Goal: Task Accomplishment & Management: Complete application form

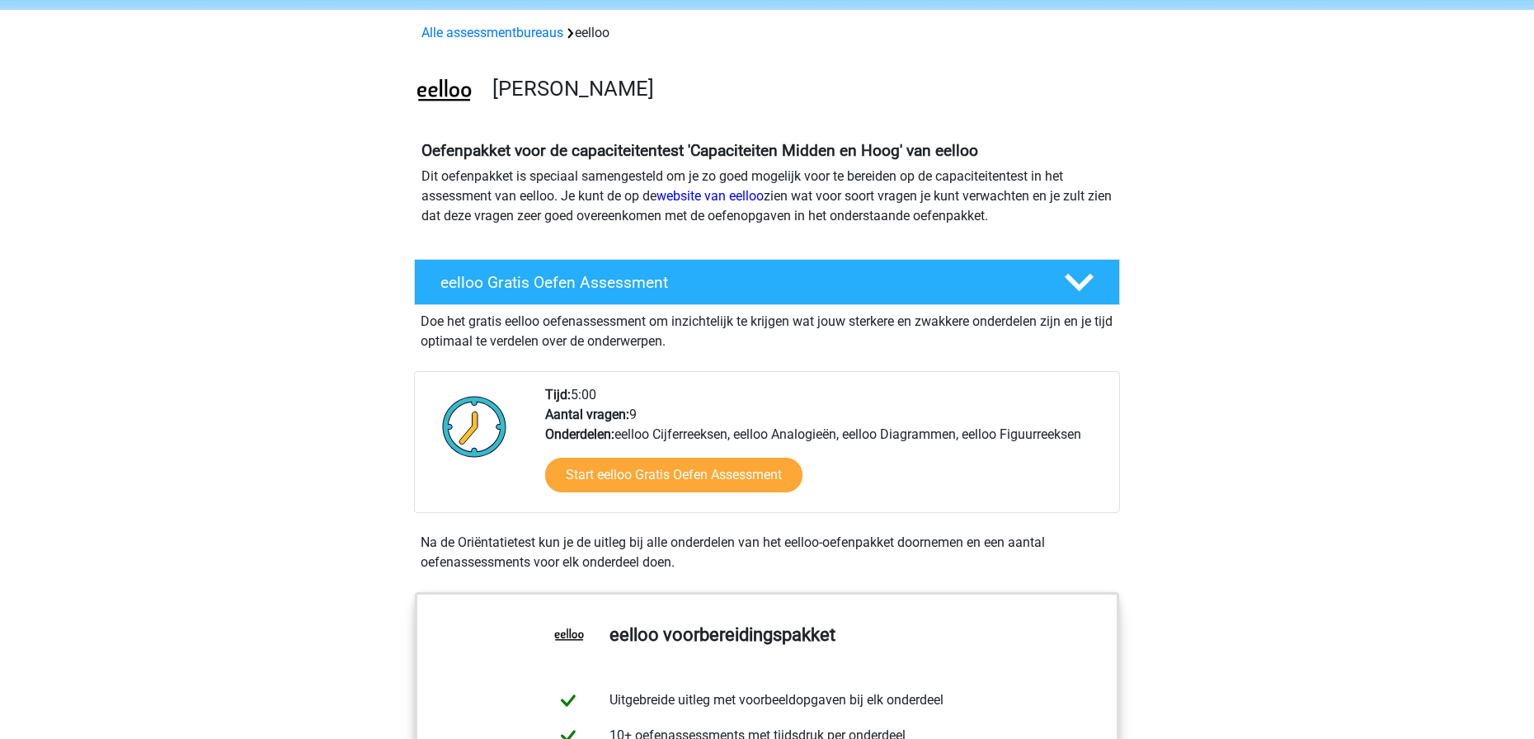
scroll to position [59, 0]
click at [541, 34] on link "Alle assessmentbureaus" at bounding box center [492, 34] width 142 height 16
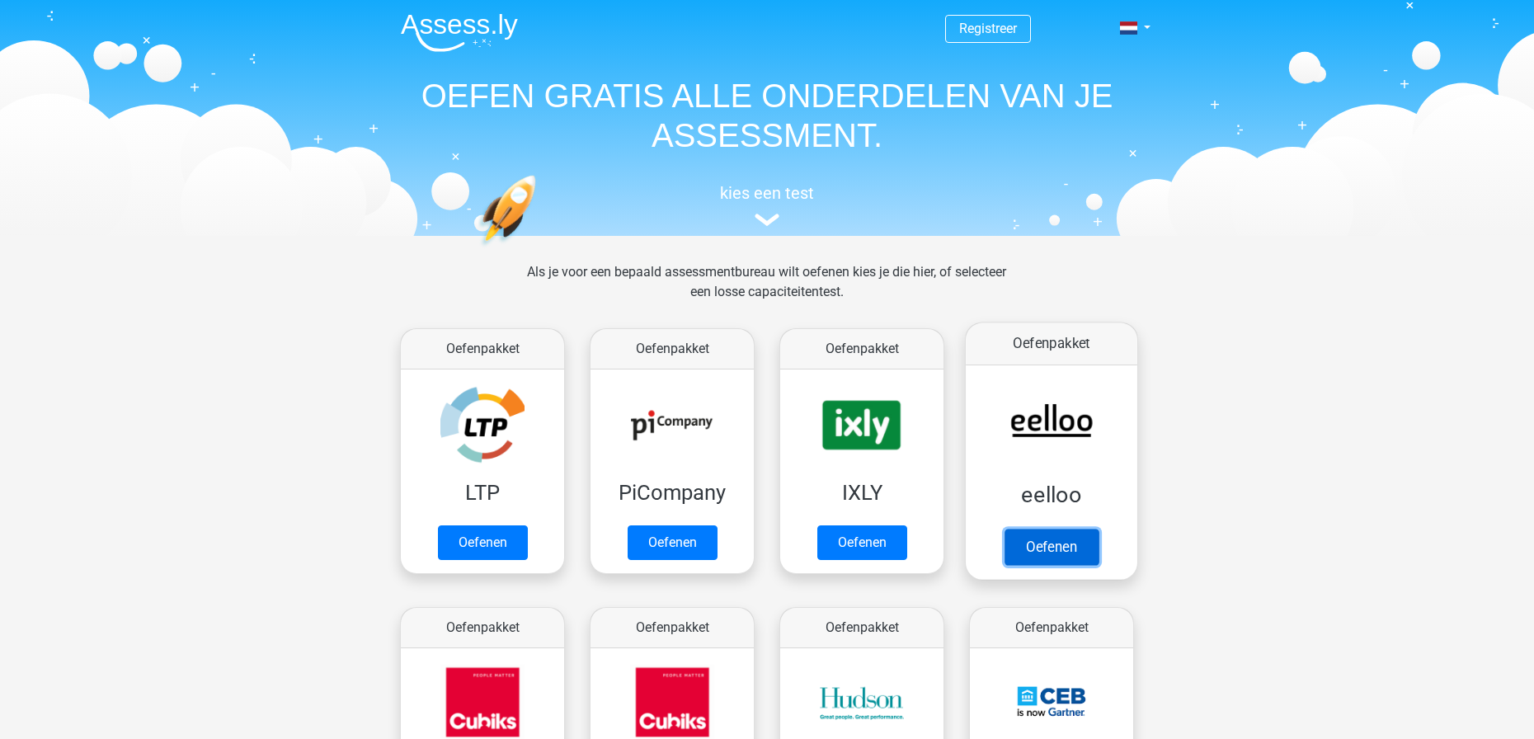
click at [1052, 544] on link "Oefenen" at bounding box center [1051, 547] width 94 height 36
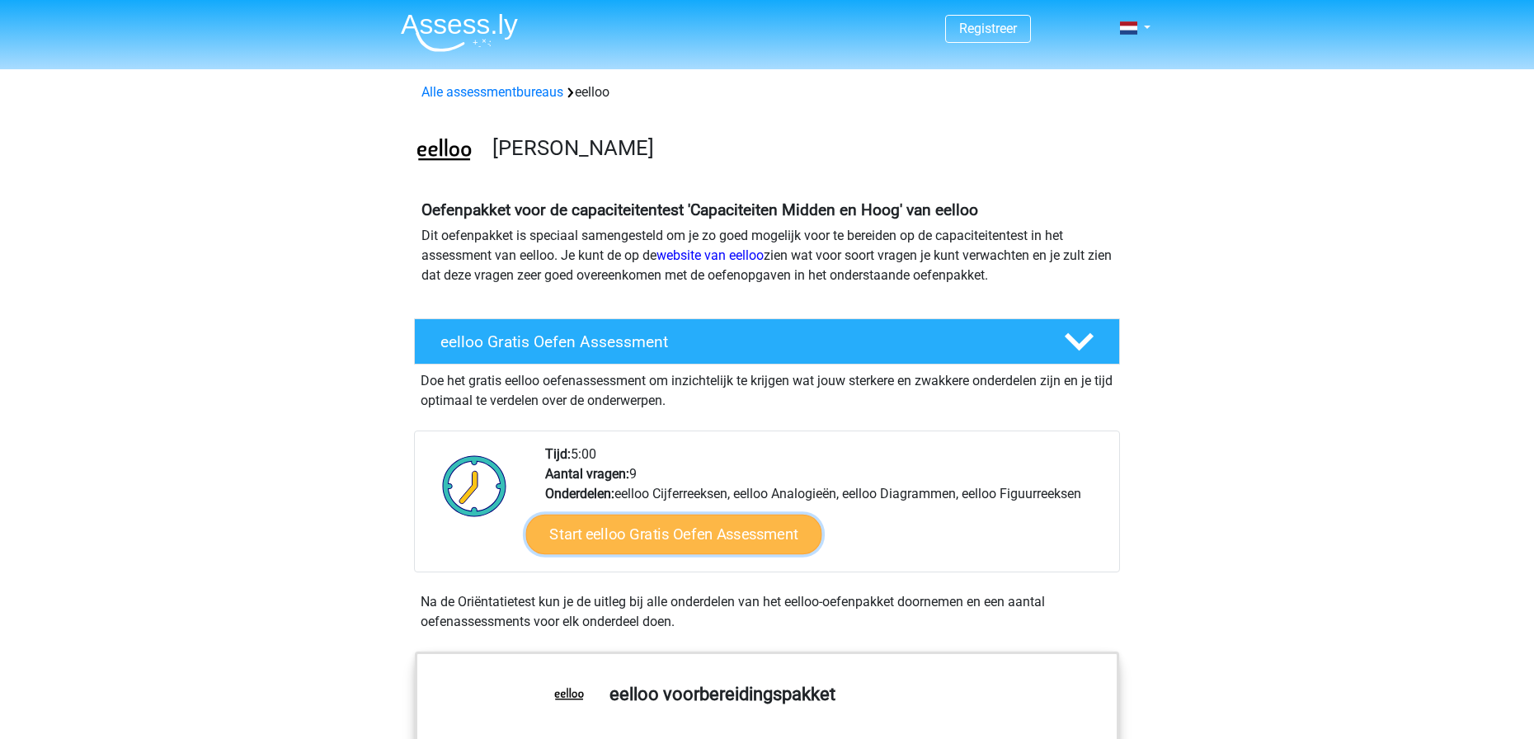
click at [679, 551] on link "Start eelloo Gratis Oefen Assessment" at bounding box center [674, 535] width 296 height 40
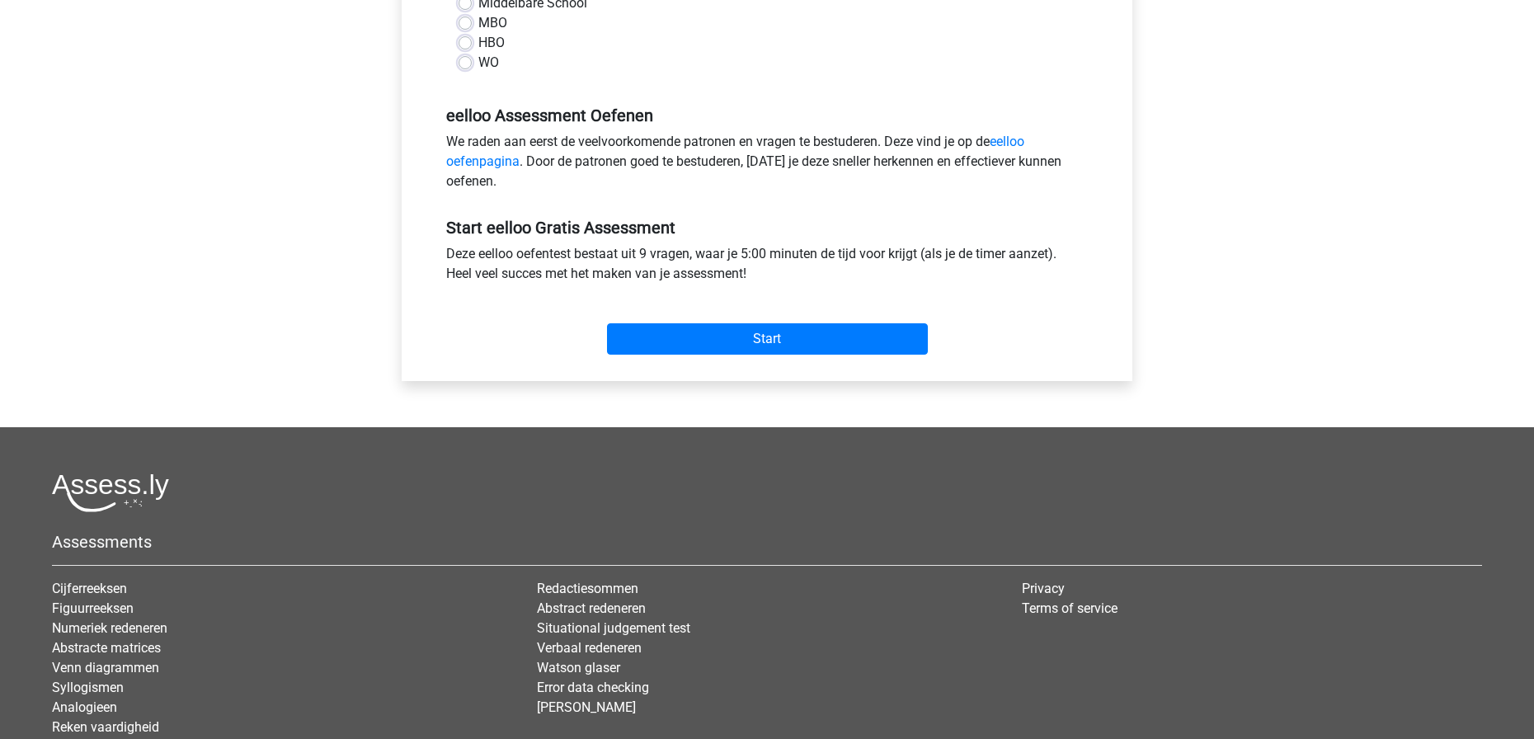
scroll to position [435, 0]
click at [467, 13] on div "MBO" at bounding box center [766, 22] width 617 height 20
click at [478, 16] on label "MBO" at bounding box center [492, 22] width 29 height 20
click at [466, 16] on input "MBO" at bounding box center [464, 20] width 13 height 16
radio input "true"
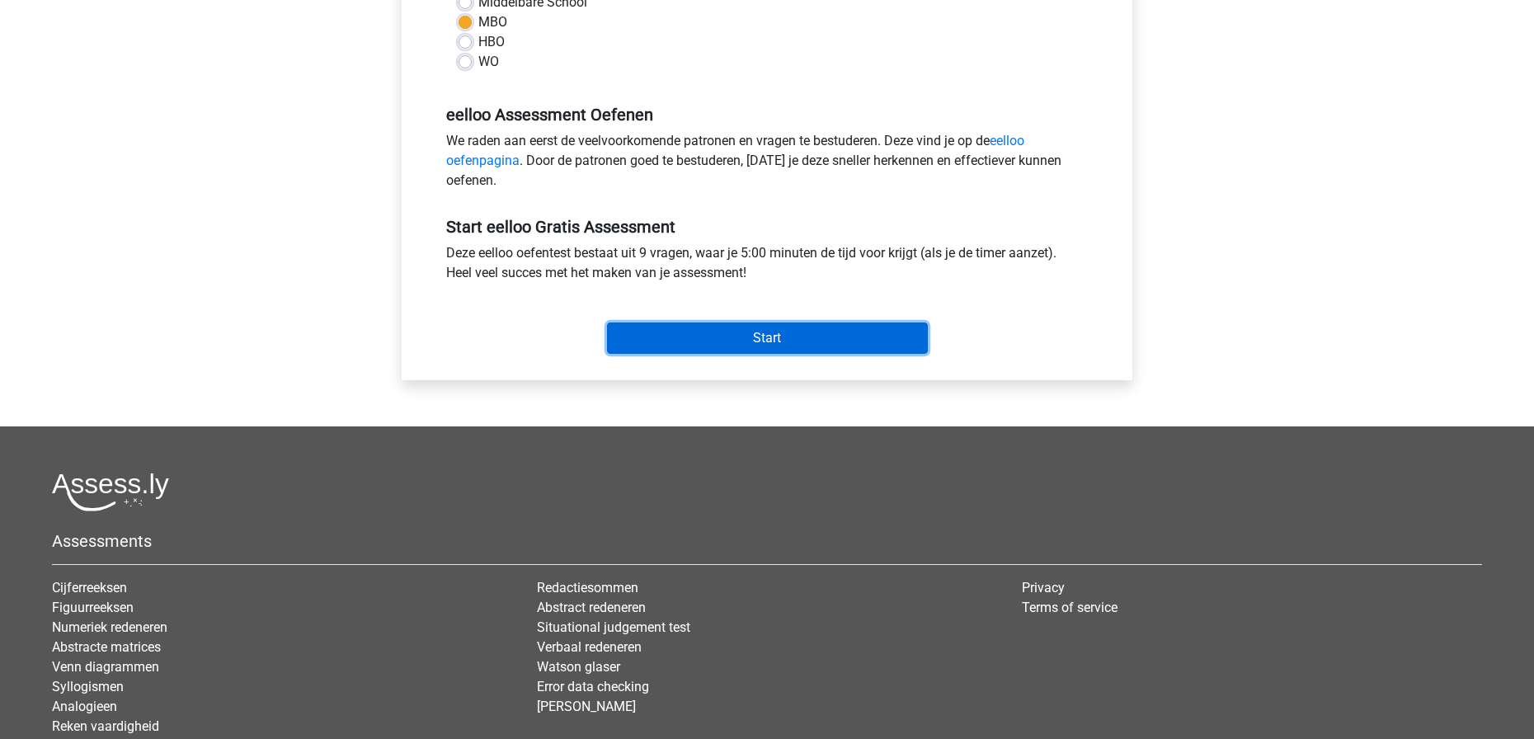
click at [758, 332] on input "Start" at bounding box center [767, 337] width 321 height 31
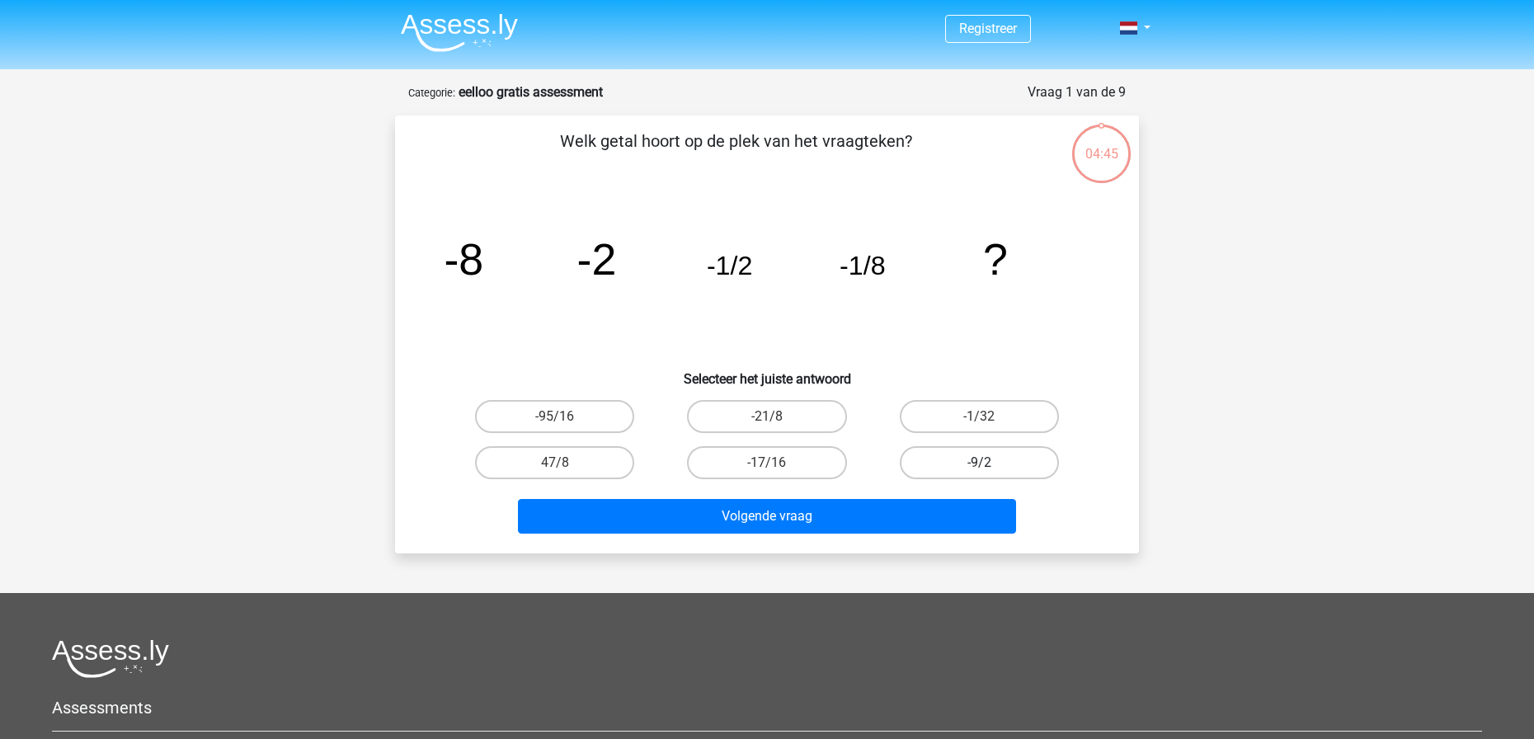
click at [943, 452] on label "-9/2" at bounding box center [979, 462] width 159 height 33
click at [979, 463] on input "-9/2" at bounding box center [984, 468] width 11 height 11
radio input "true"
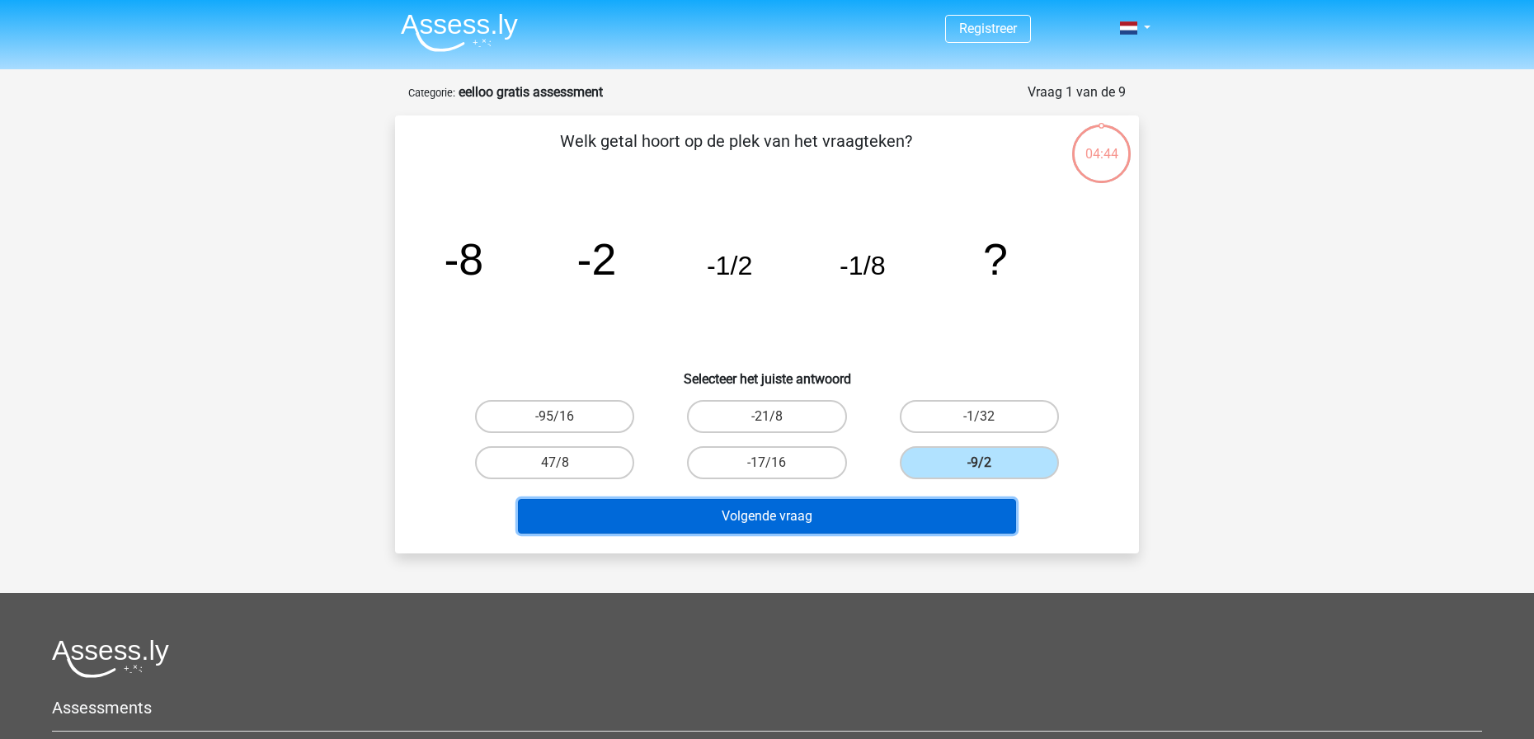
click at [870, 511] on button "Volgende vraag" at bounding box center [767, 516] width 499 height 35
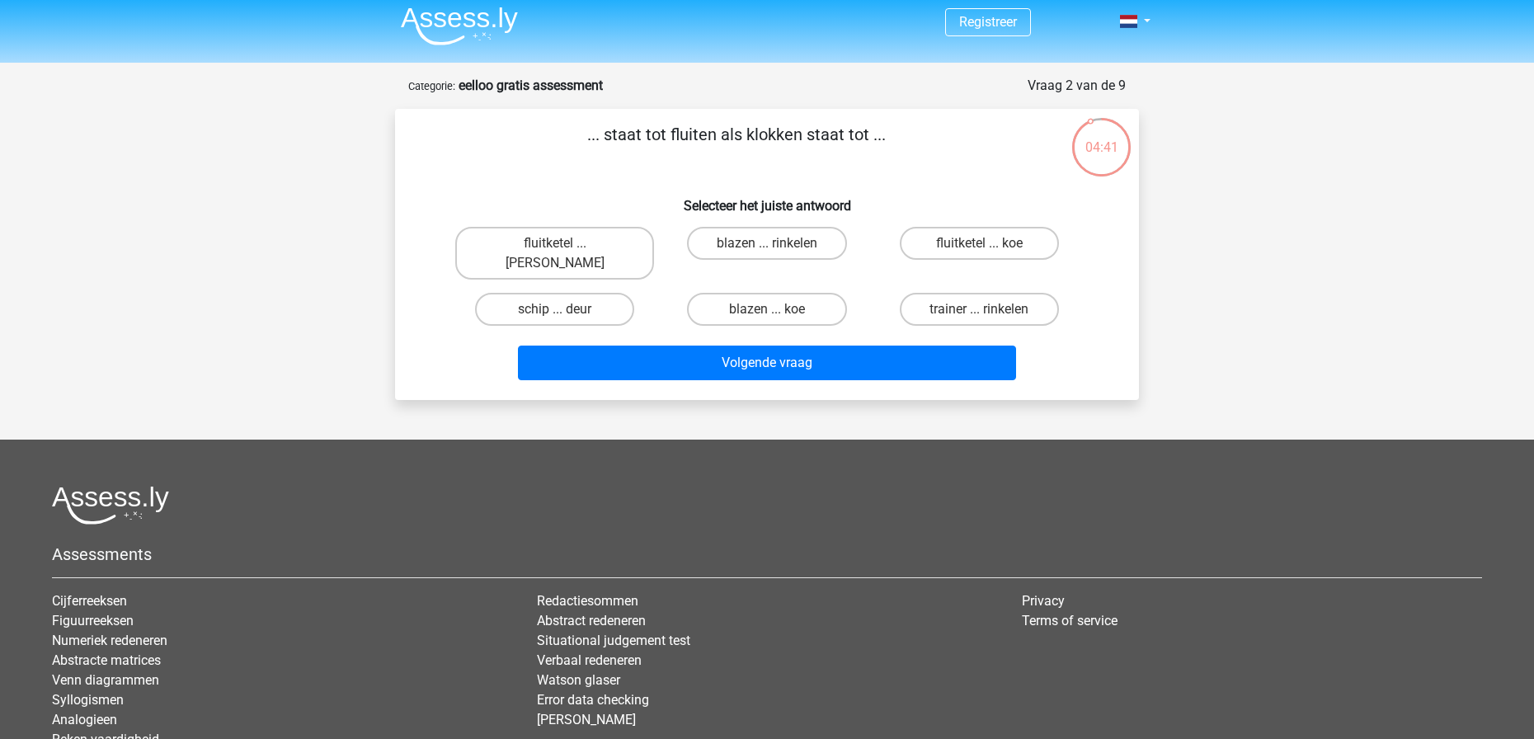
scroll to position [6, 0]
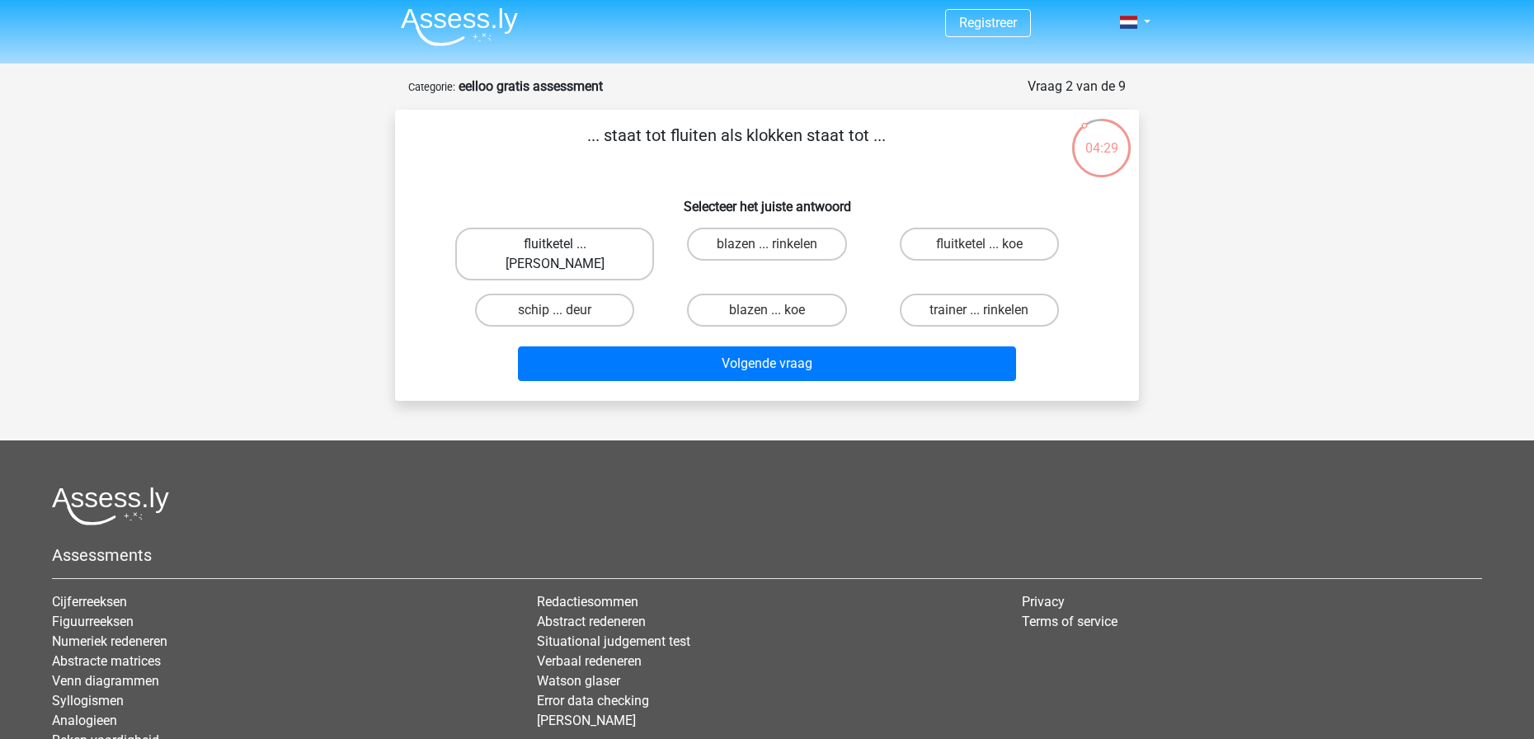
click at [584, 233] on label "fluitketel ... luiden" at bounding box center [554, 254] width 199 height 53
click at [566, 244] on input "fluitketel ... luiden" at bounding box center [560, 249] width 11 height 11
radio input "true"
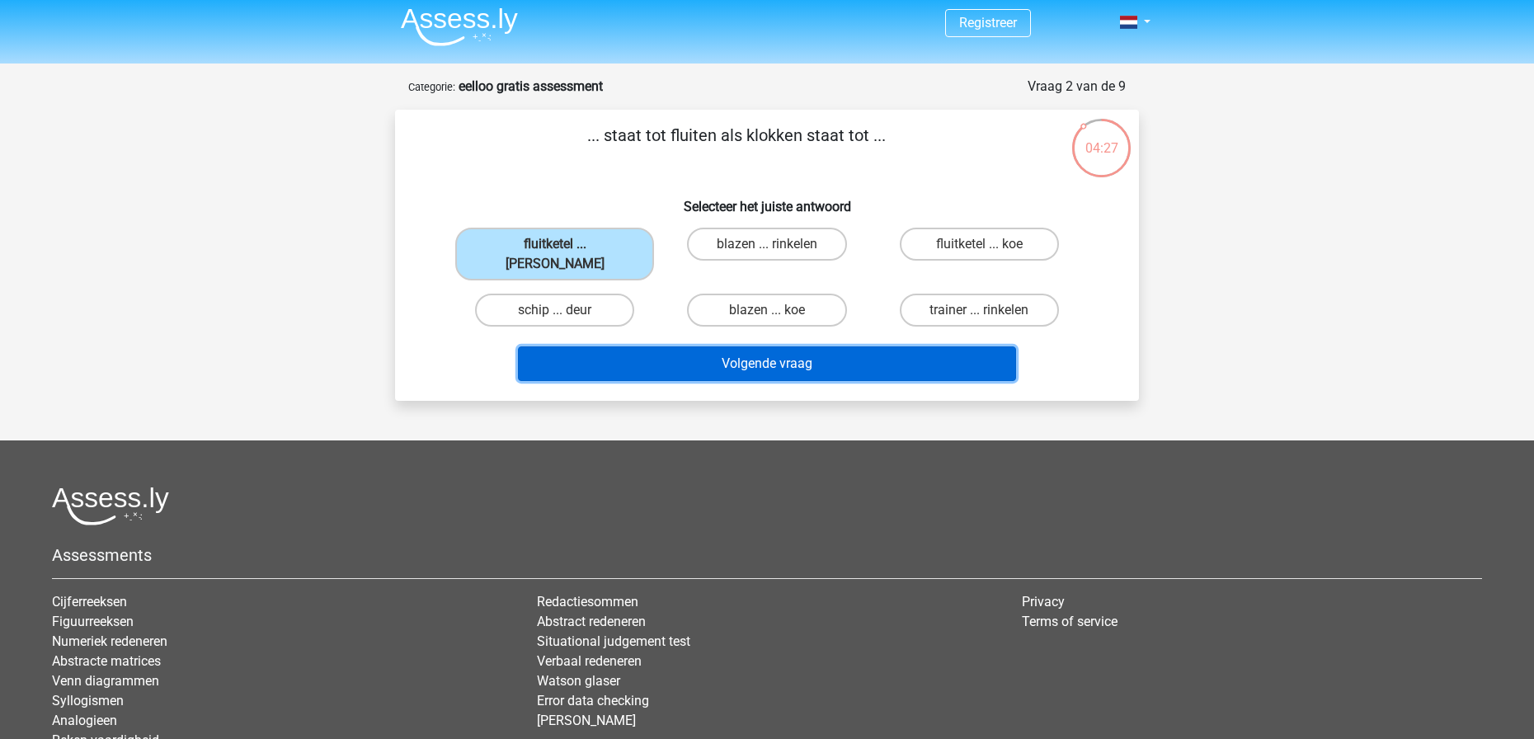
click at [669, 346] on button "Volgende vraag" at bounding box center [767, 363] width 499 height 35
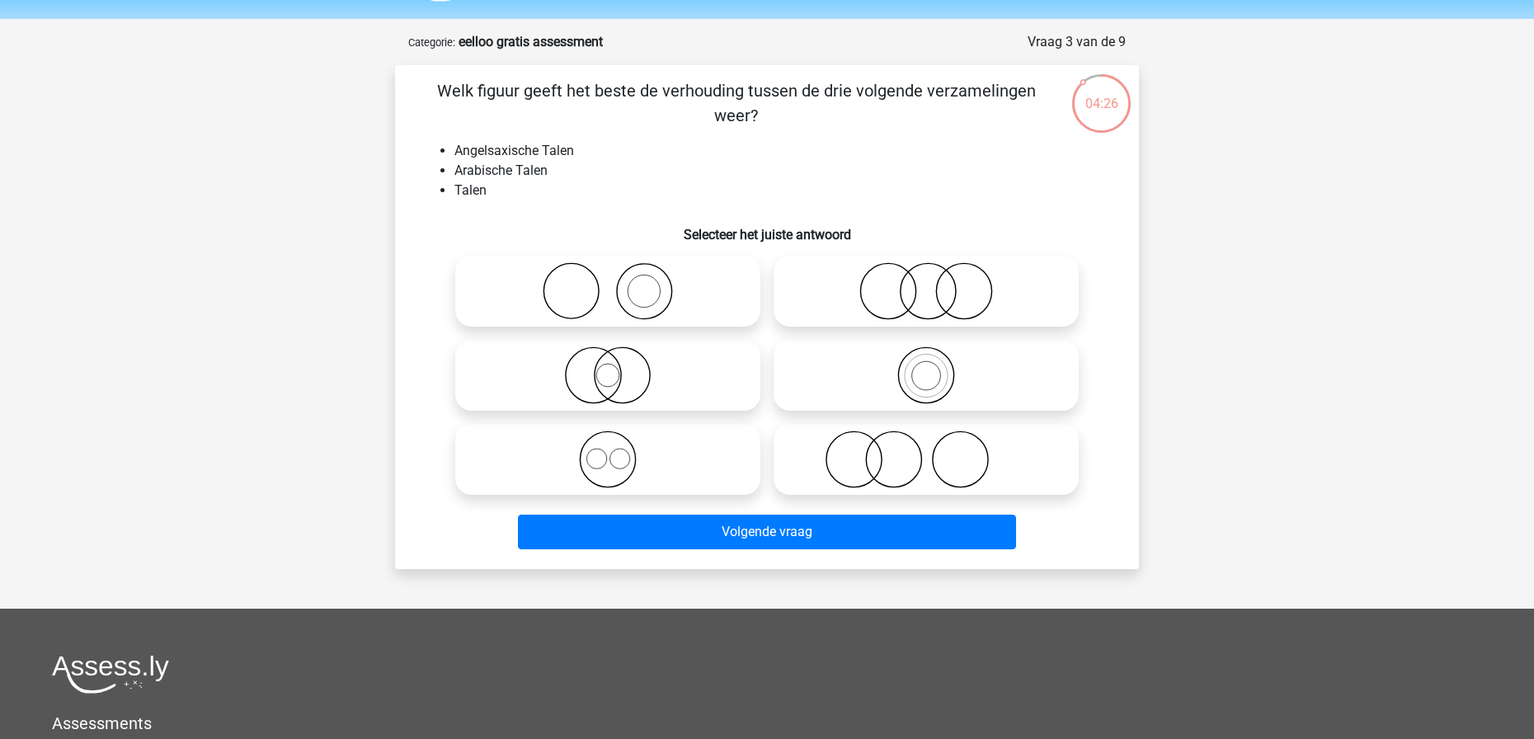
scroll to position [51, 0]
click at [613, 280] on input "radio" at bounding box center [613, 276] width 11 height 11
radio input "true"
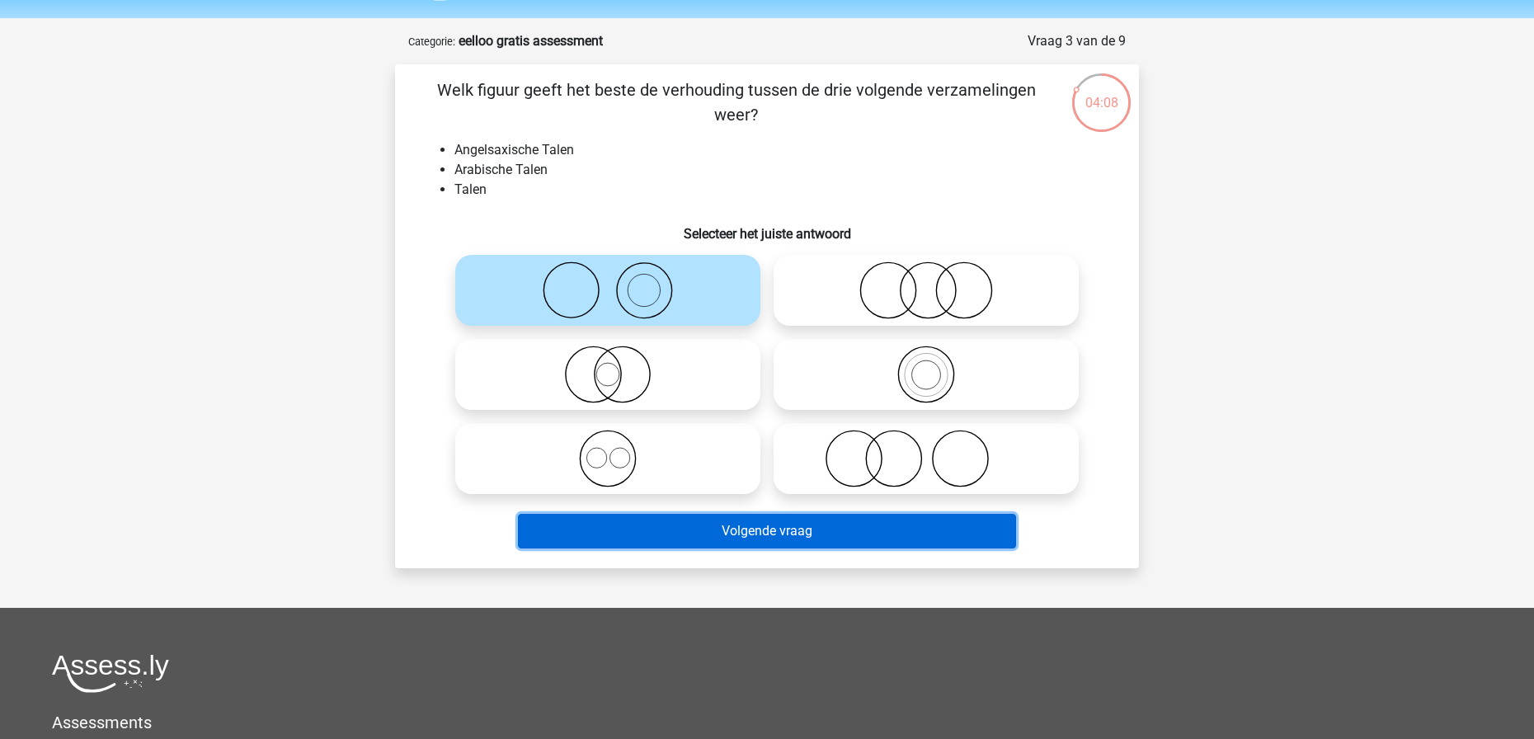
click at [794, 525] on button "Volgende vraag" at bounding box center [767, 531] width 499 height 35
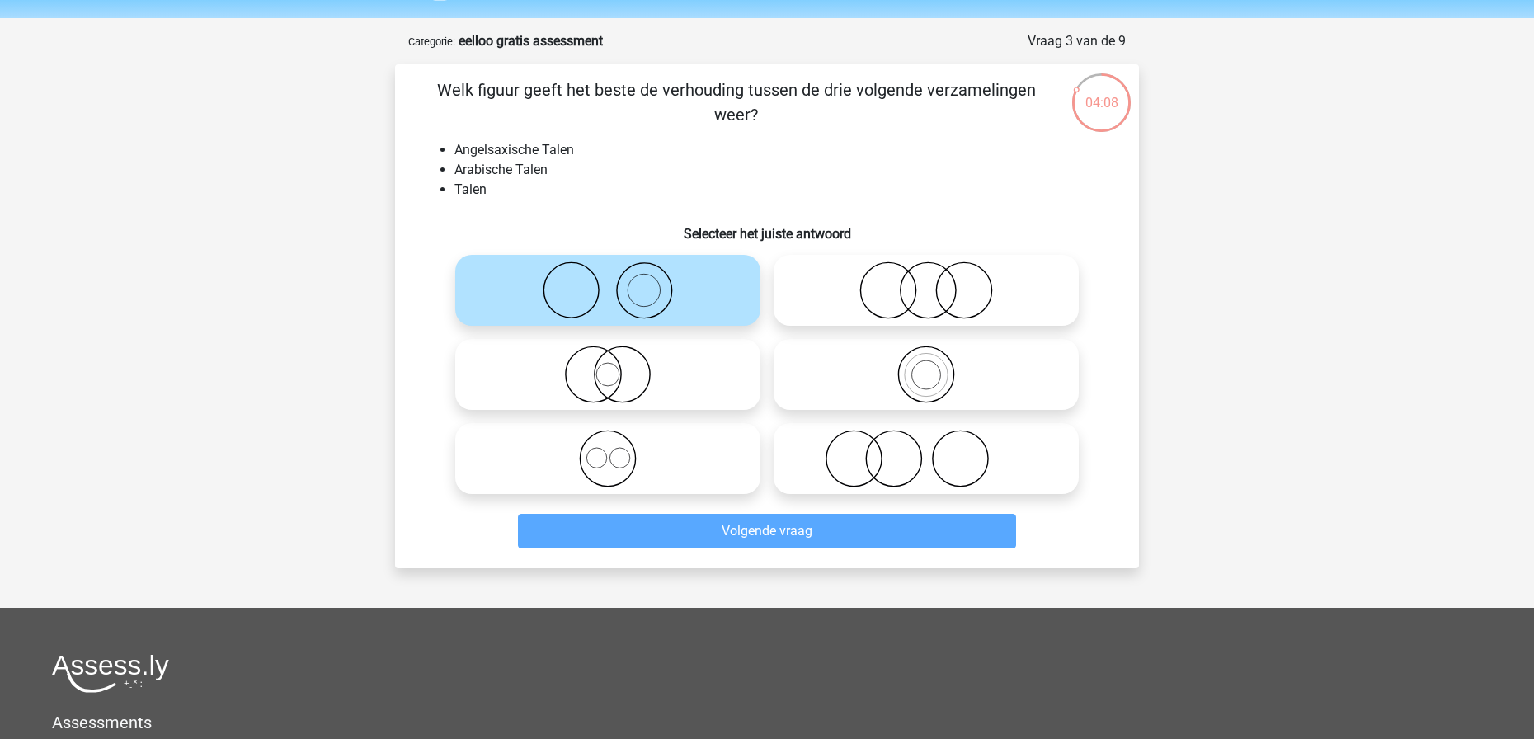
scroll to position [82, 0]
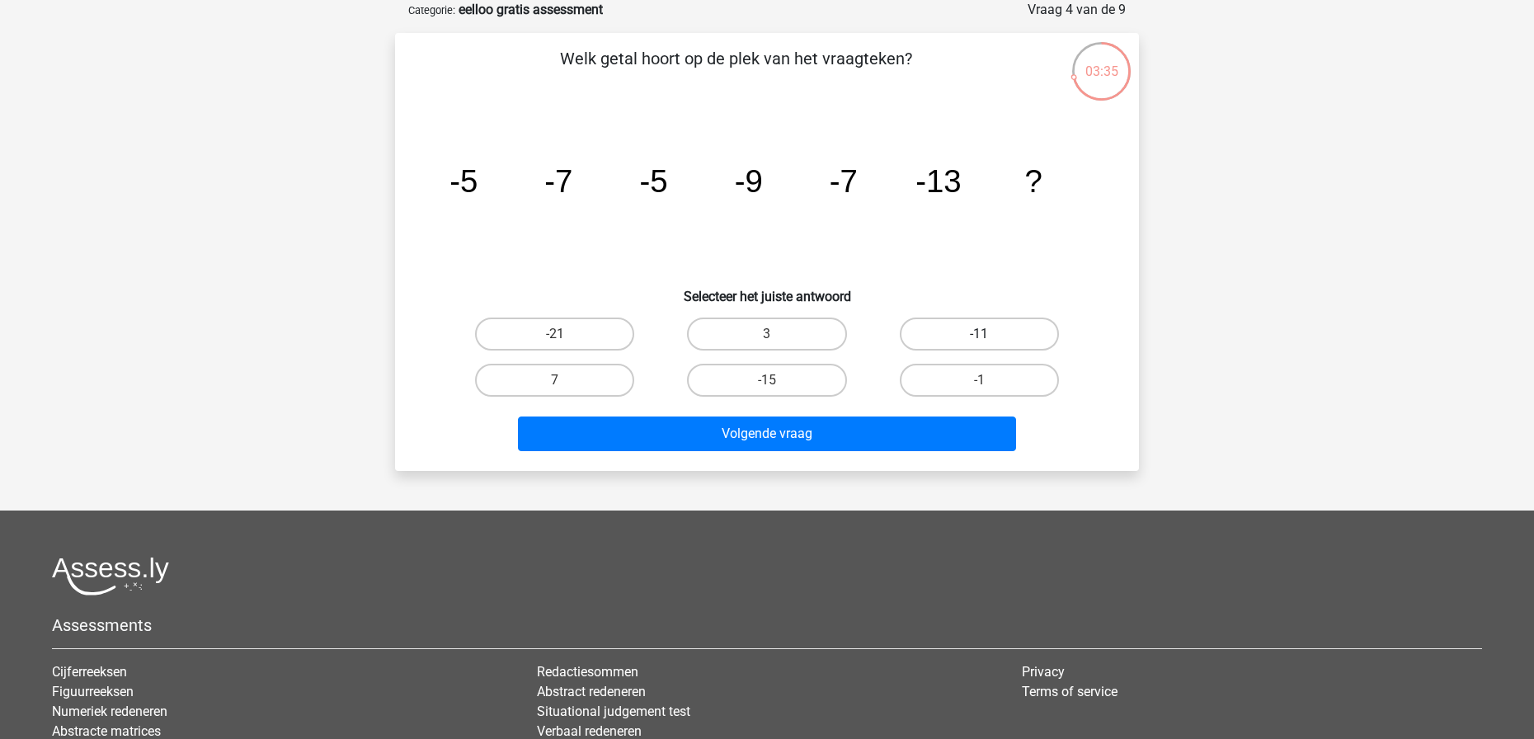
click at [991, 329] on label "-11" at bounding box center [979, 333] width 159 height 33
click at [990, 334] on input "-11" at bounding box center [984, 339] width 11 height 11
radio input "true"
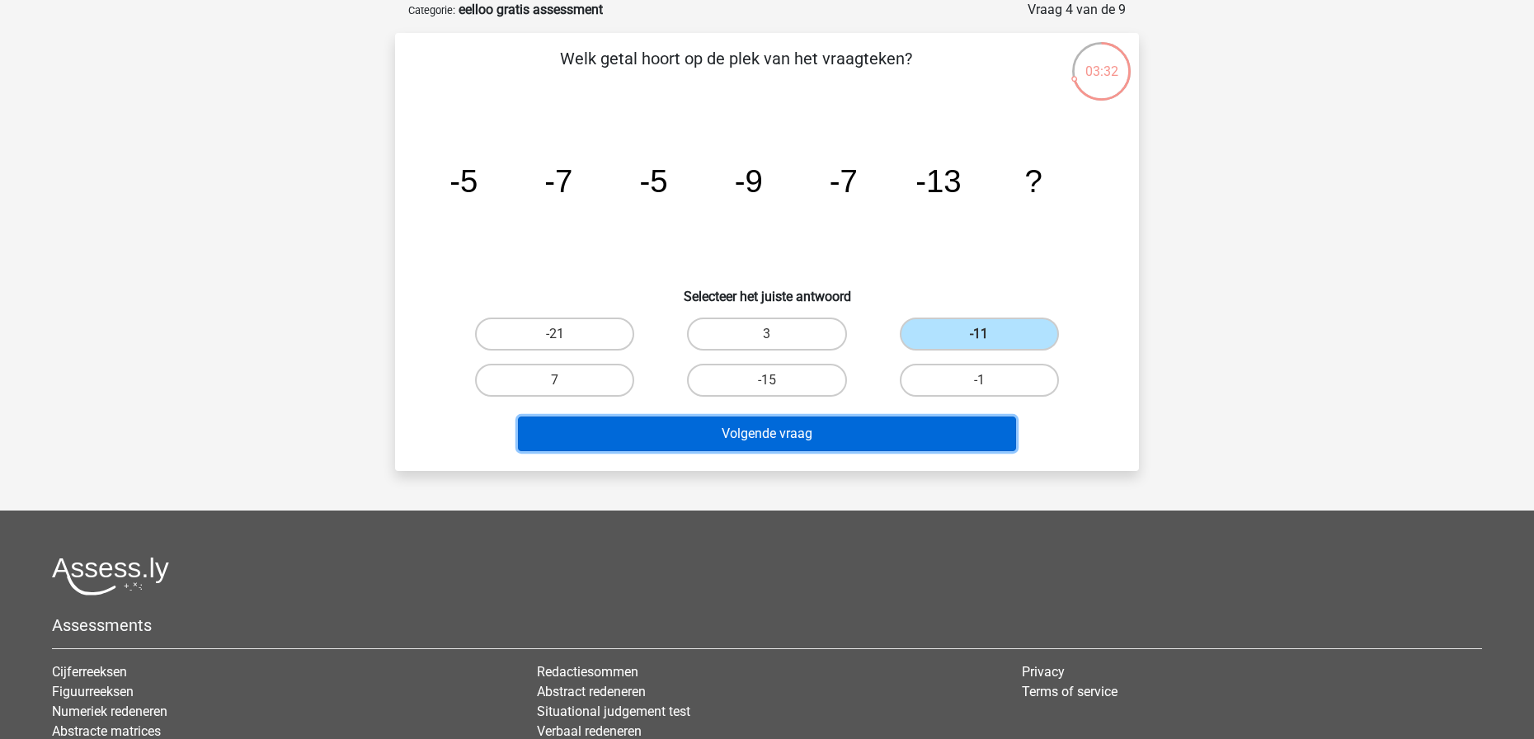
click at [854, 425] on button "Volgende vraag" at bounding box center [767, 433] width 499 height 35
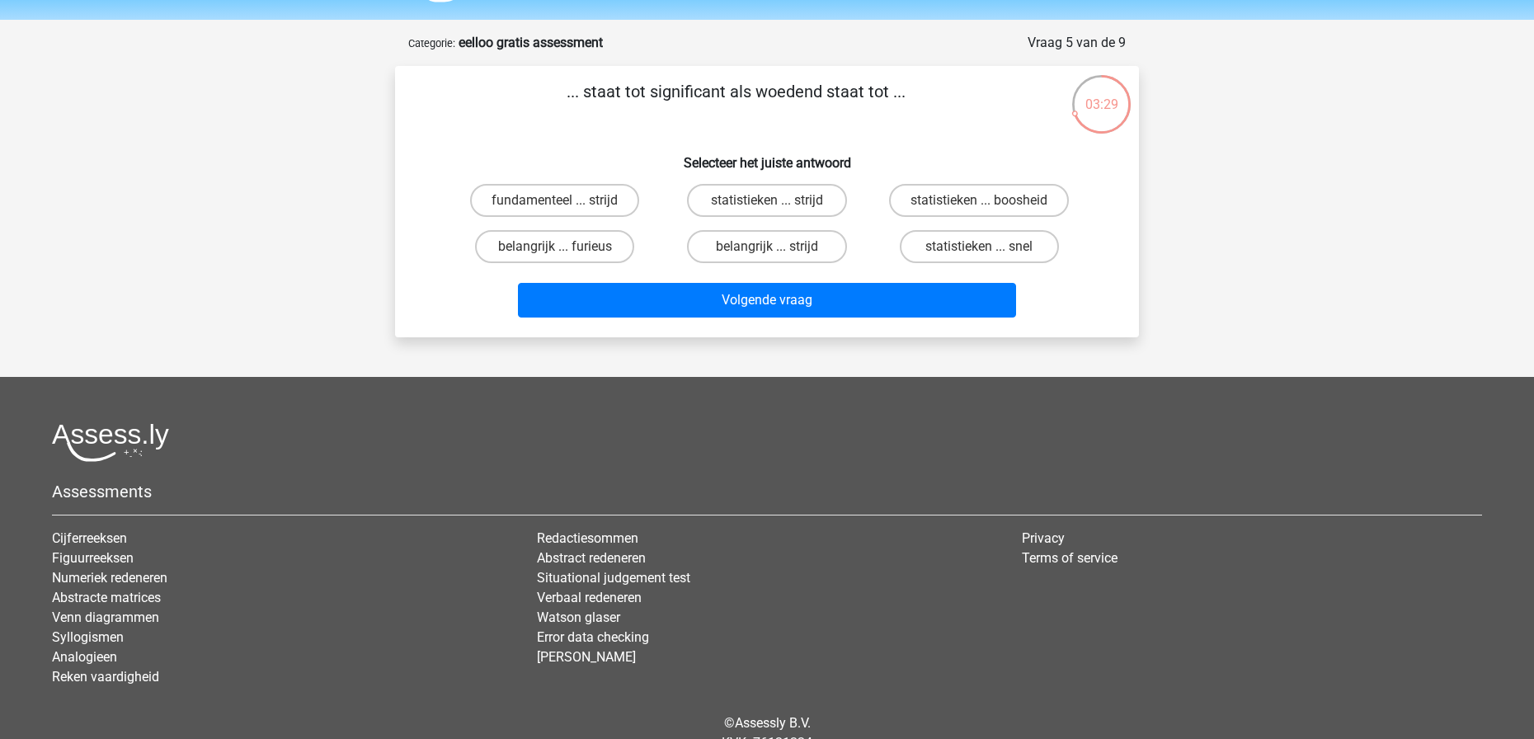
scroll to position [46, 0]
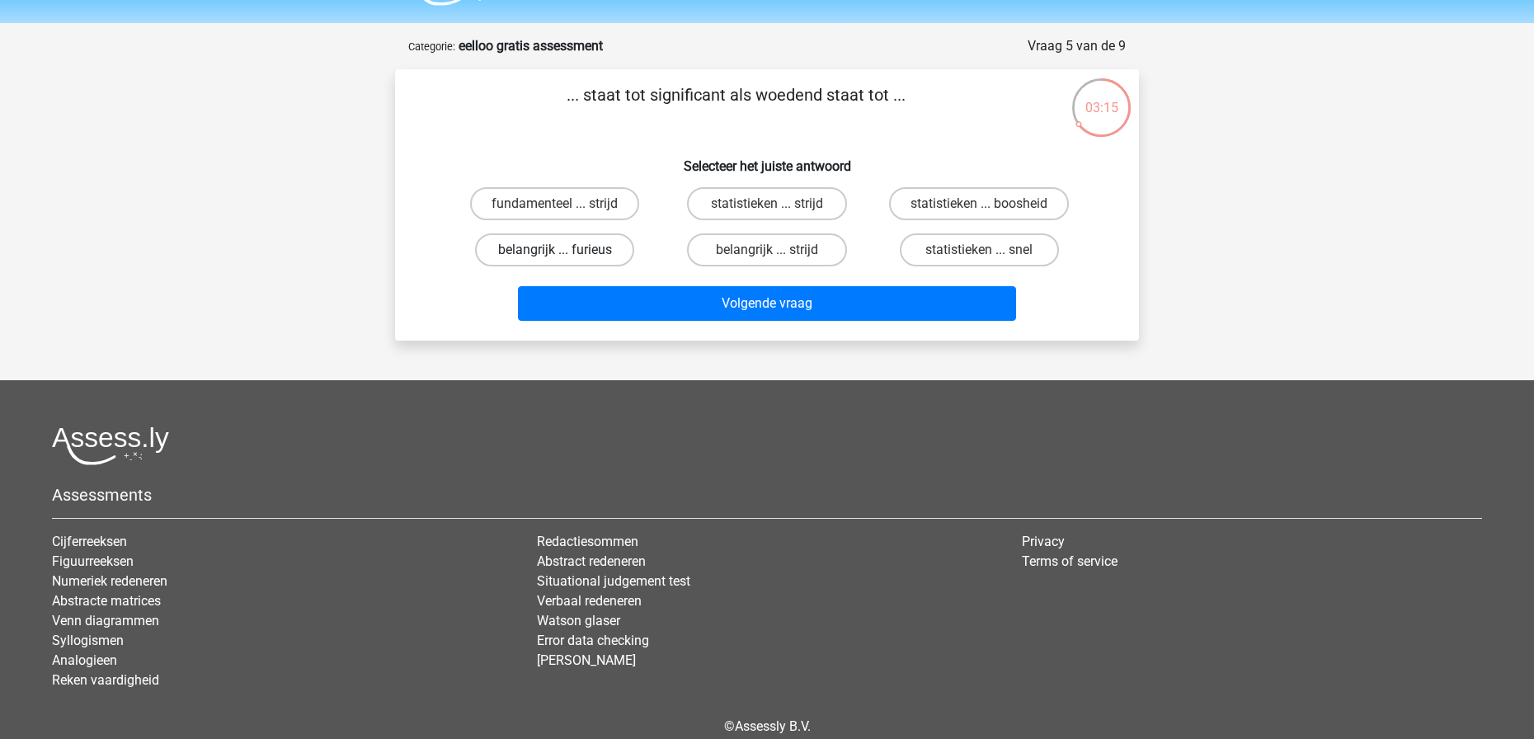
click at [609, 238] on label "belangrijk ... furieus" at bounding box center [554, 249] width 159 height 33
click at [566, 250] on input "belangrijk ... furieus" at bounding box center [560, 255] width 11 height 11
radio input "true"
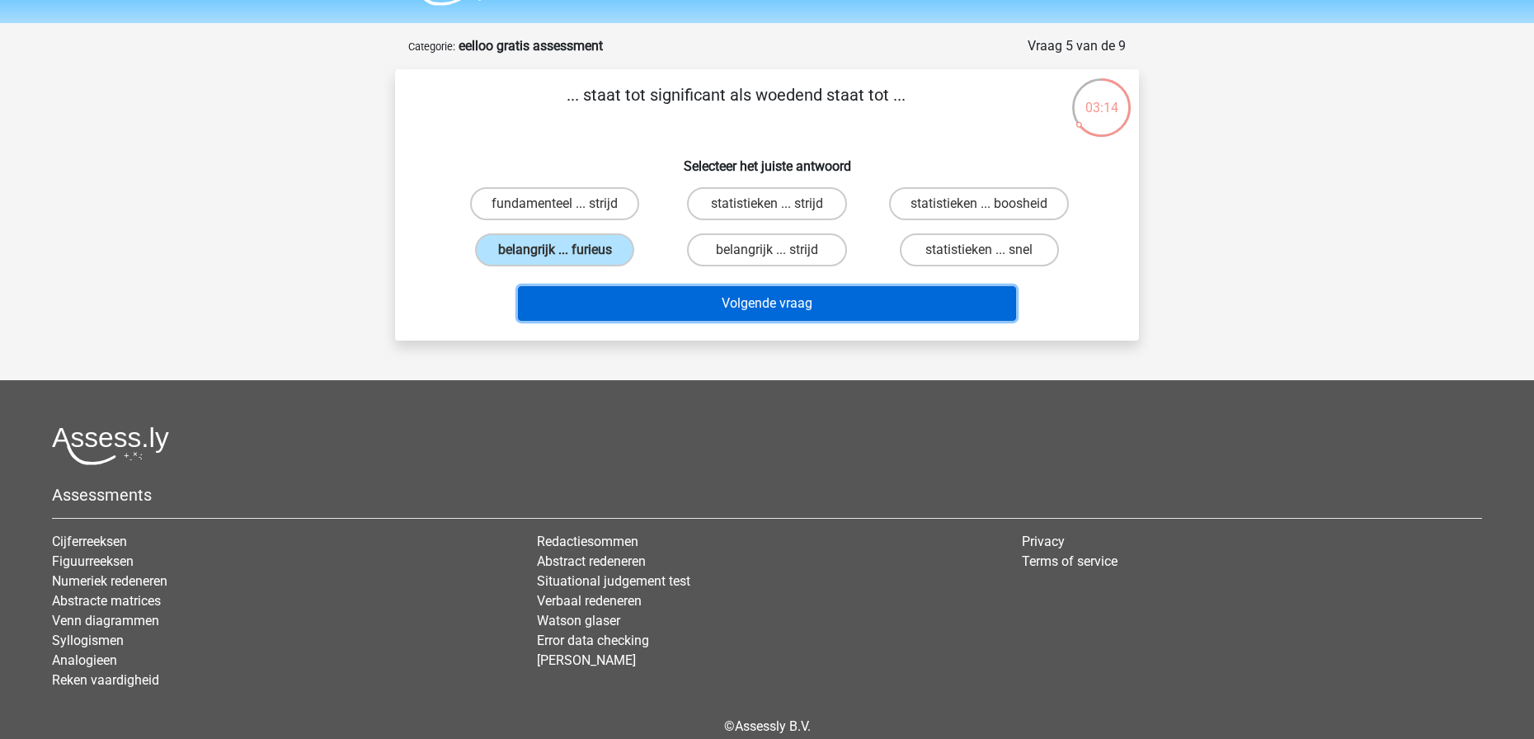
click at [712, 314] on button "Volgende vraag" at bounding box center [767, 303] width 499 height 35
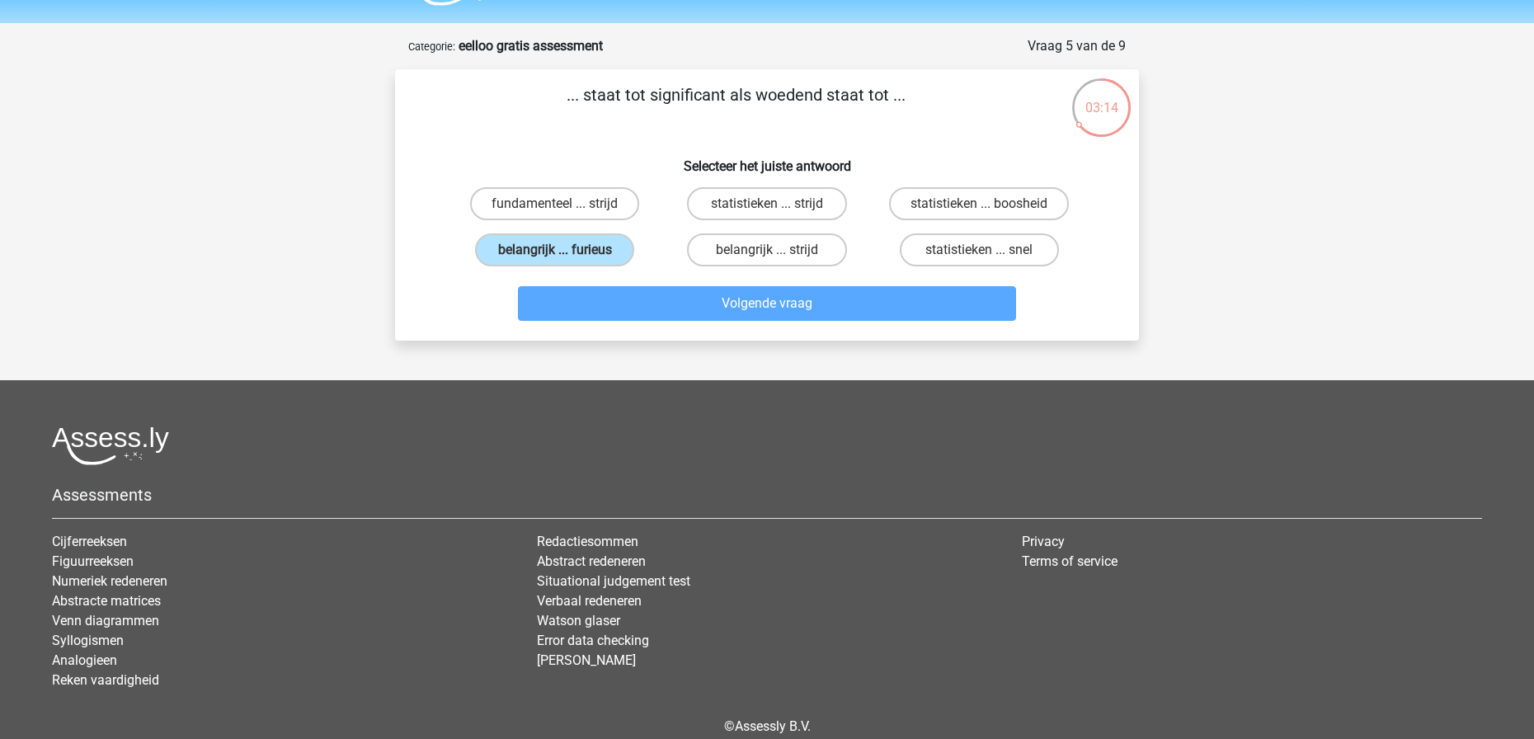
scroll to position [82, 0]
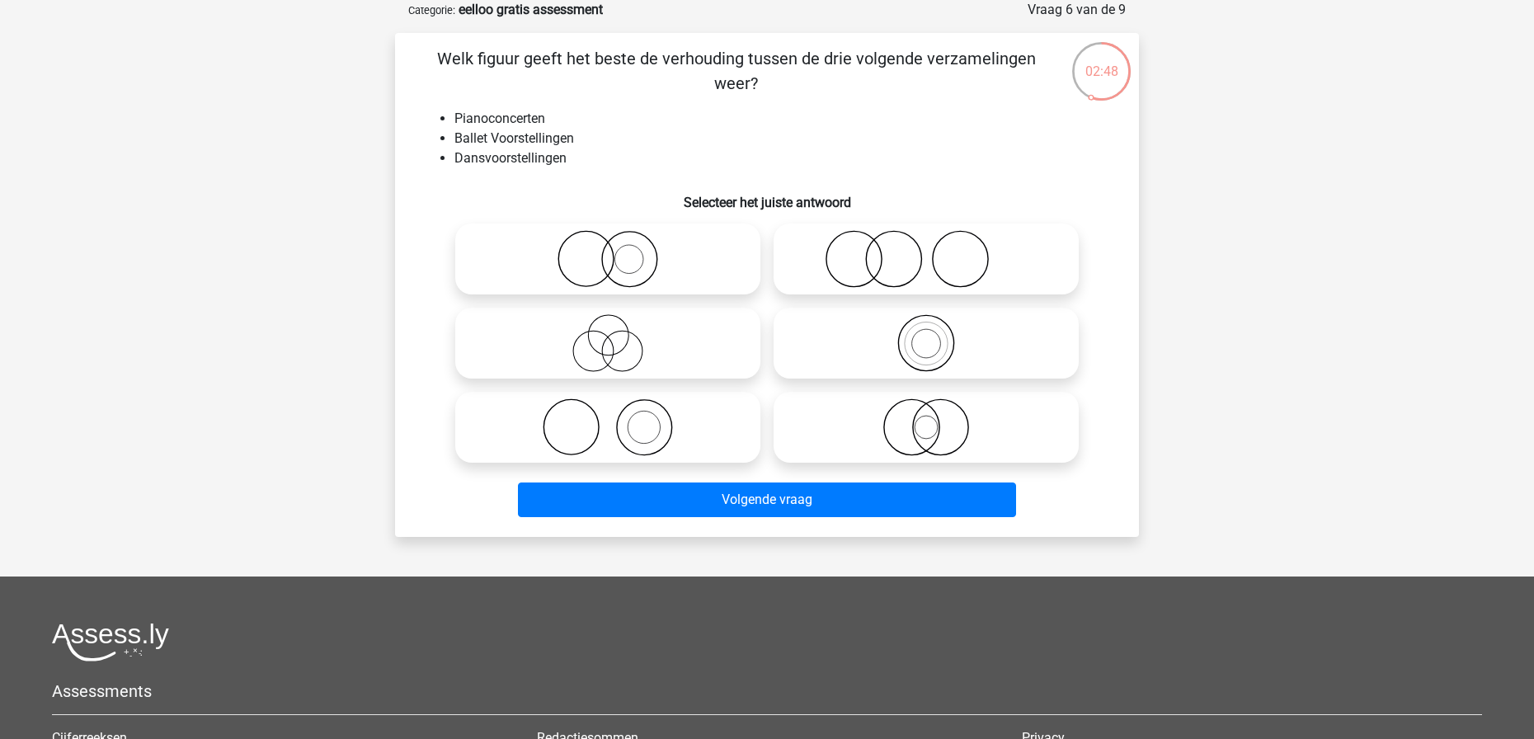
click at [657, 430] on icon at bounding box center [608, 427] width 292 height 58
click at [618, 419] on input "radio" at bounding box center [613, 413] width 11 height 11
radio input "true"
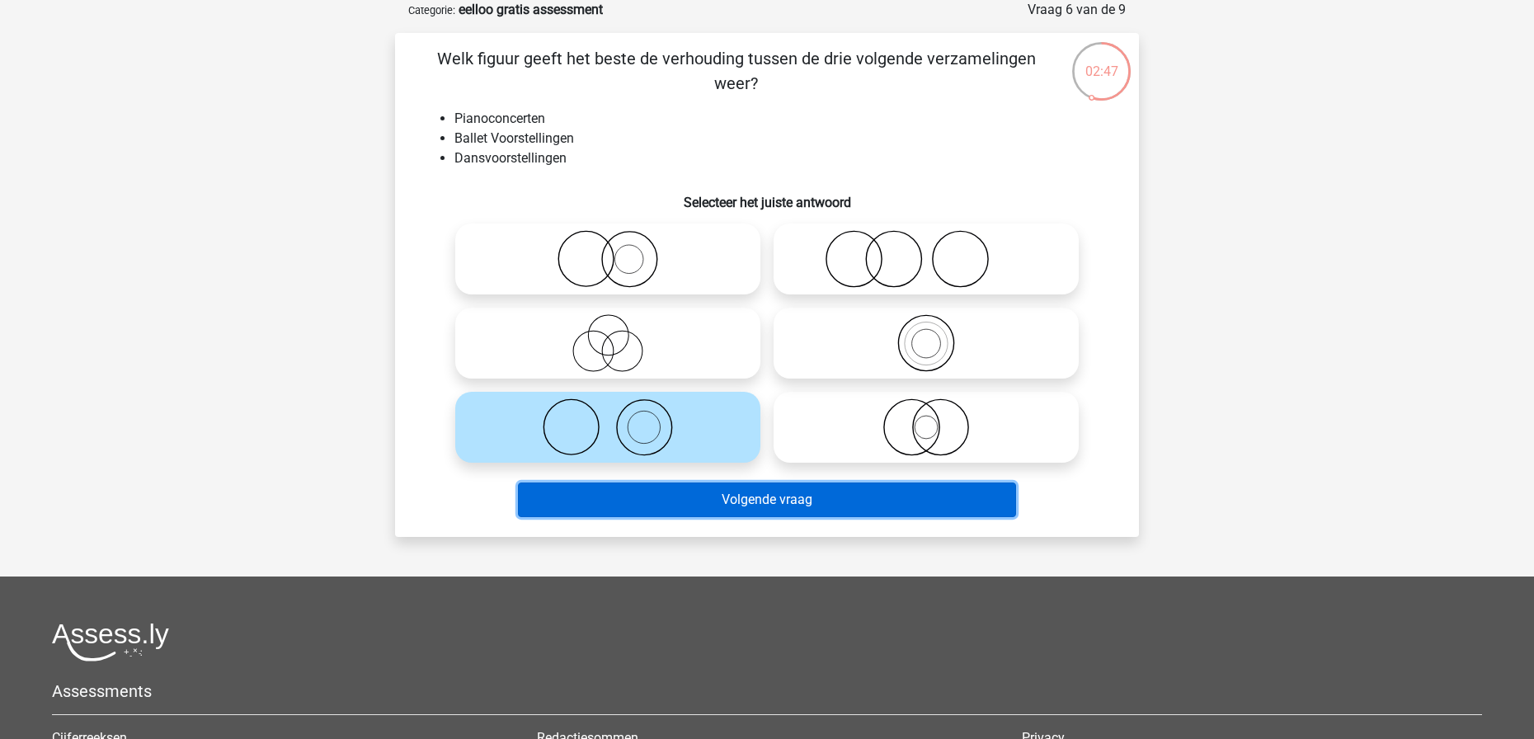
click at [726, 500] on button "Volgende vraag" at bounding box center [767, 499] width 499 height 35
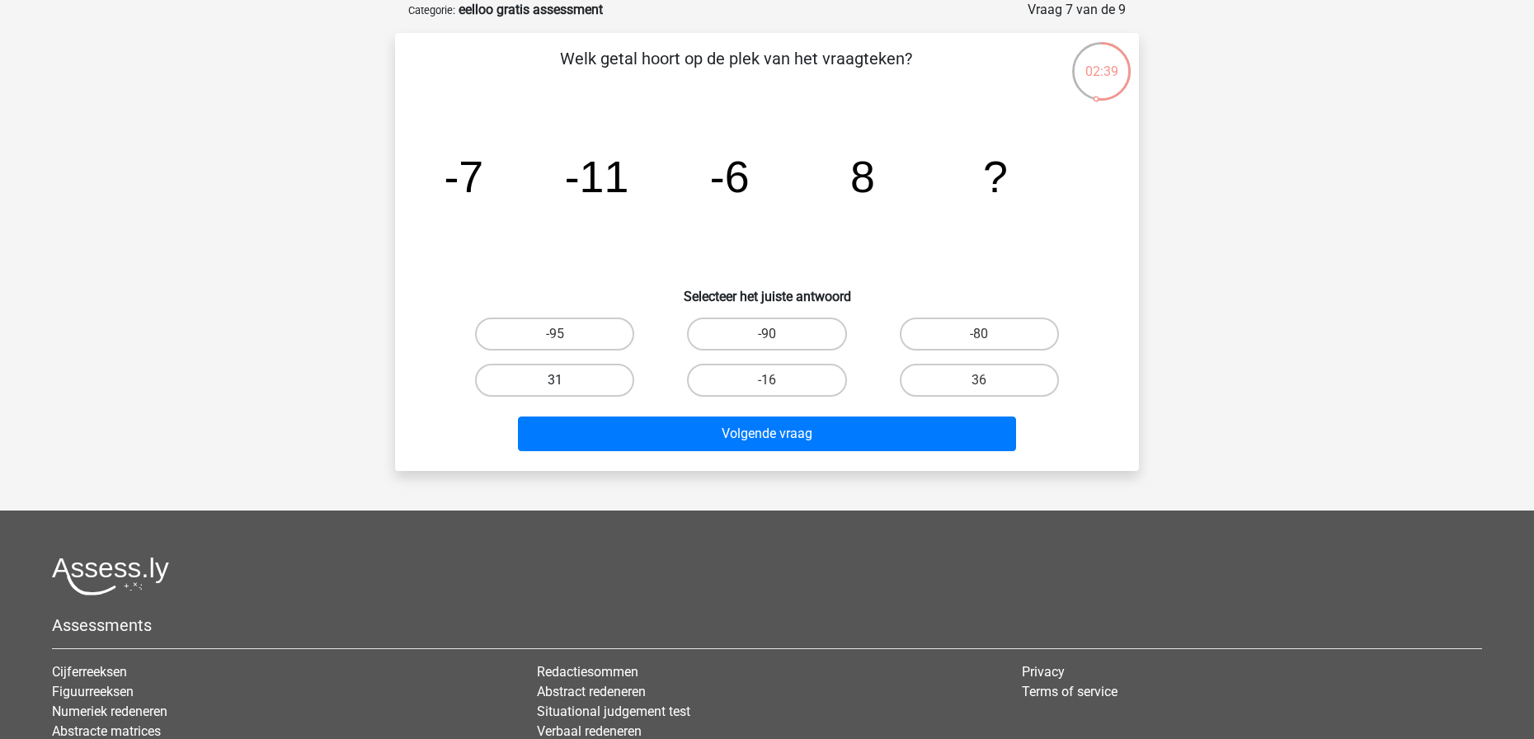
click at [563, 364] on label "31" at bounding box center [554, 380] width 159 height 33
click at [563, 380] on input "31" at bounding box center [560, 385] width 11 height 11
radio input "true"
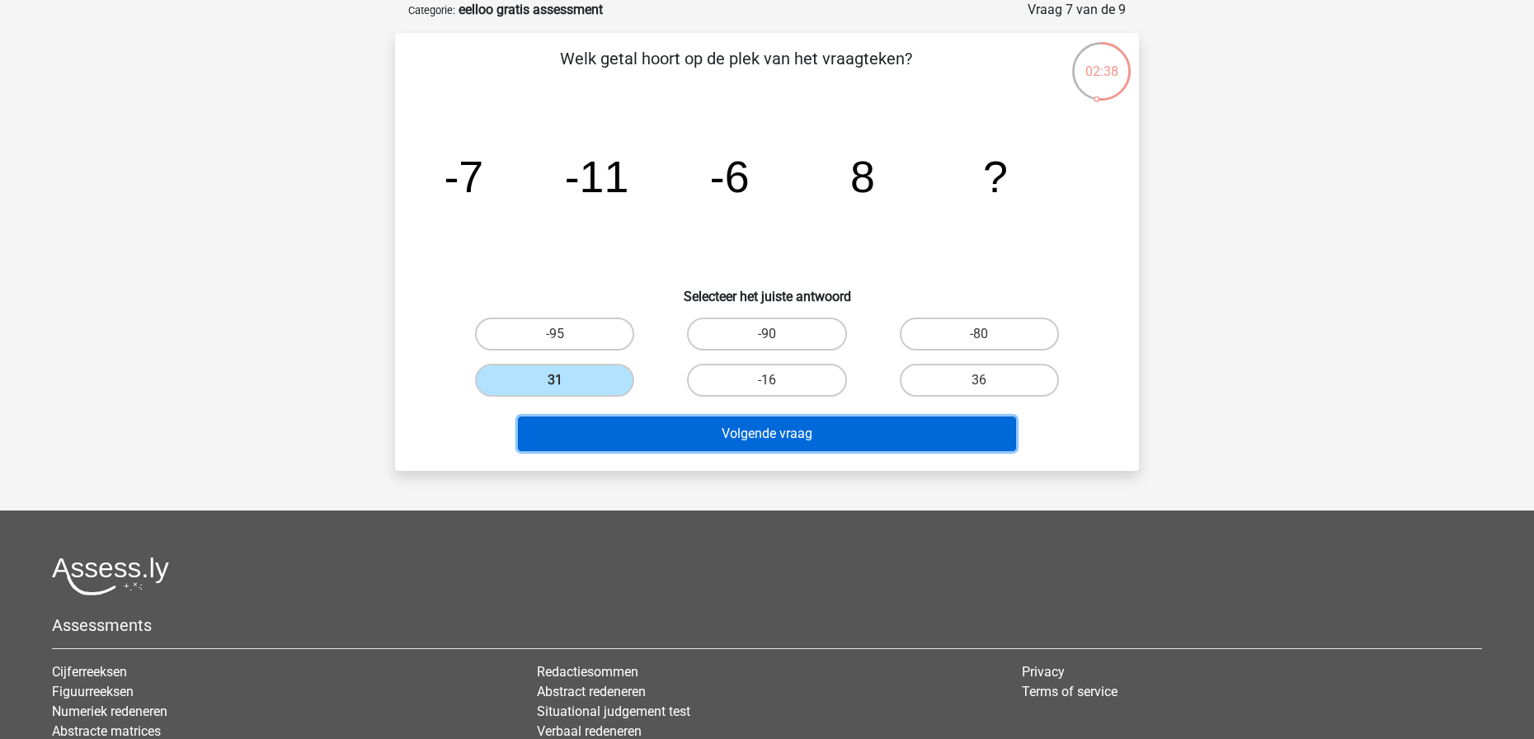
click at [636, 442] on button "Volgende vraag" at bounding box center [767, 433] width 499 height 35
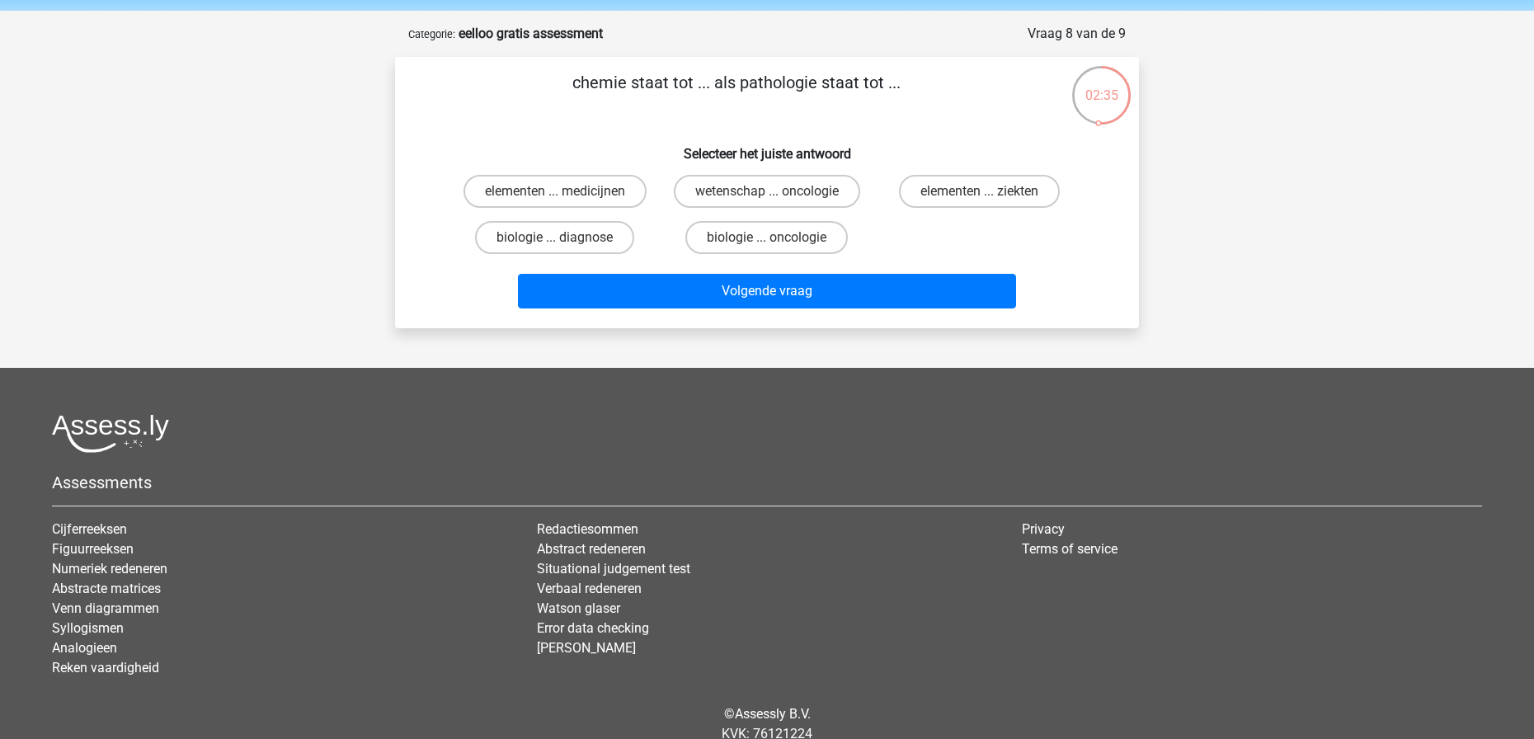
scroll to position [57, 0]
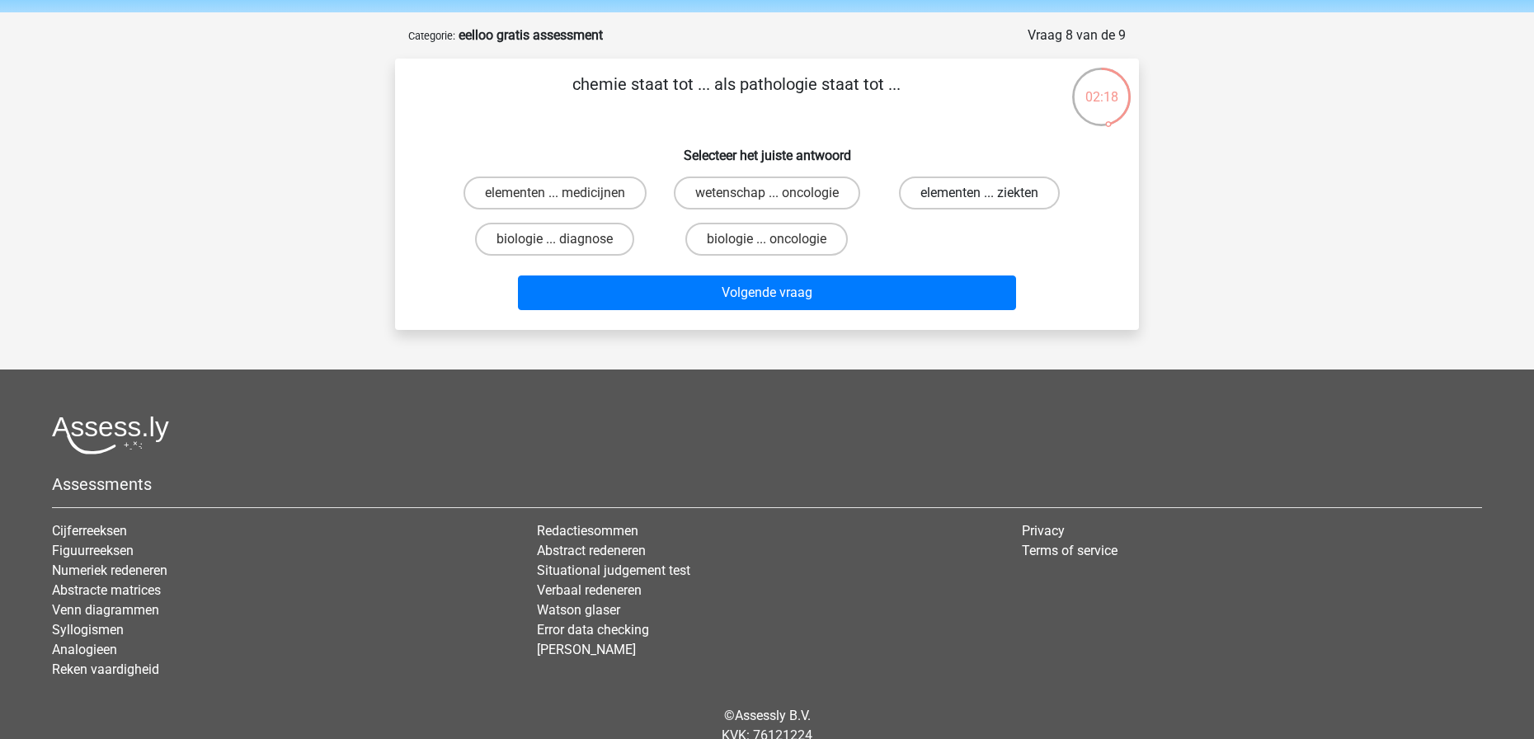
click at [975, 191] on label "elementen ... ziekten" at bounding box center [979, 192] width 161 height 33
click at [979, 193] on input "elementen ... ziekten" at bounding box center [984, 198] width 11 height 11
radio input "true"
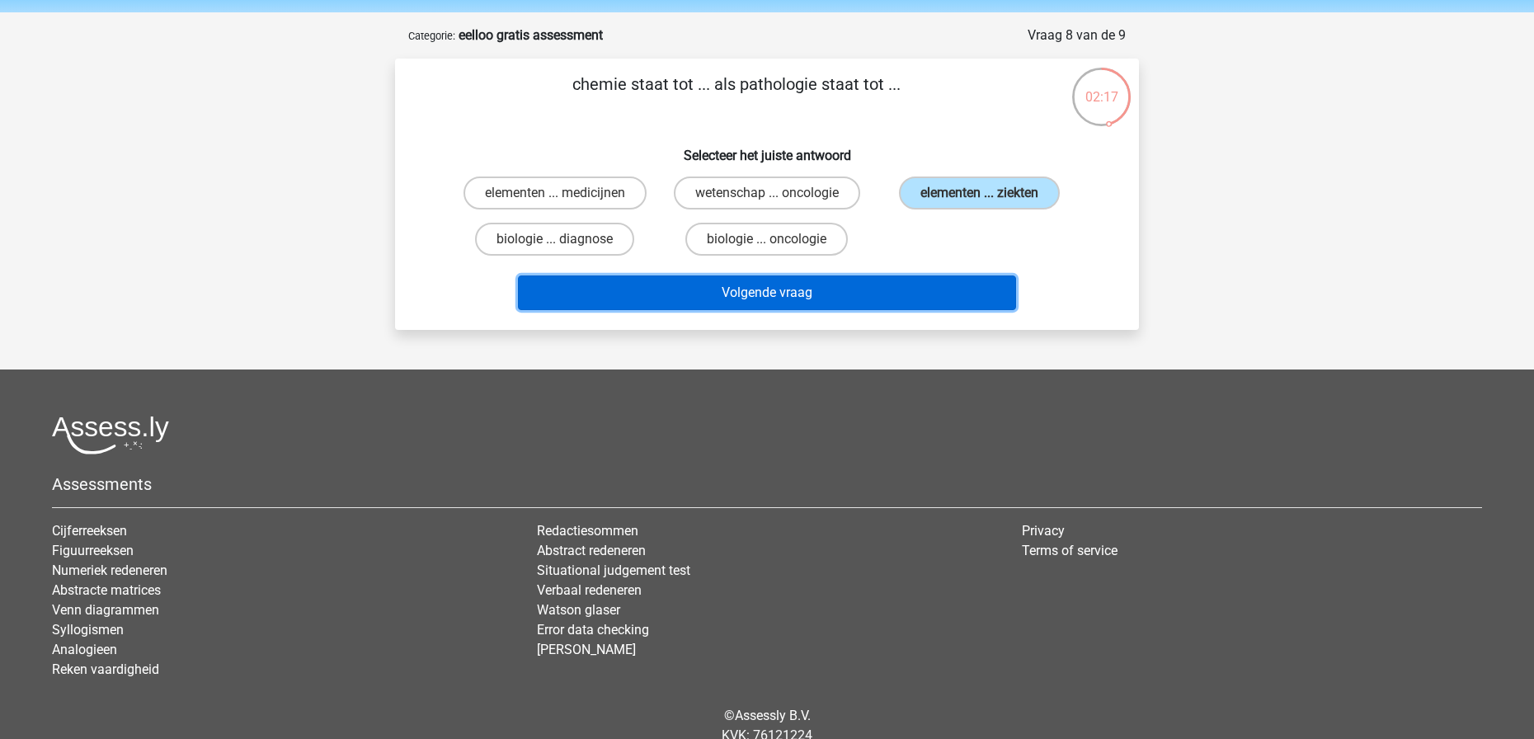
click at [878, 299] on button "Volgende vraag" at bounding box center [767, 292] width 499 height 35
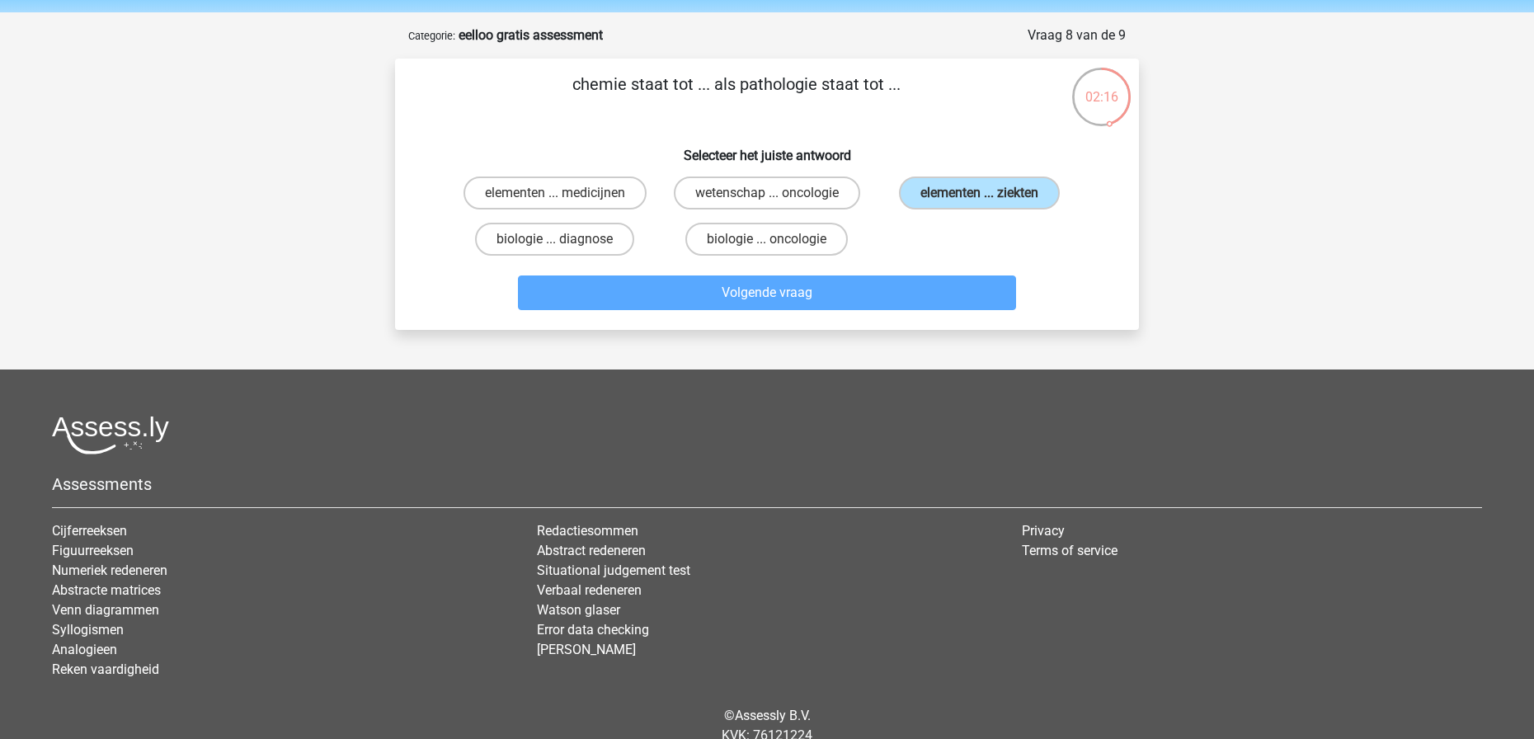
scroll to position [82, 0]
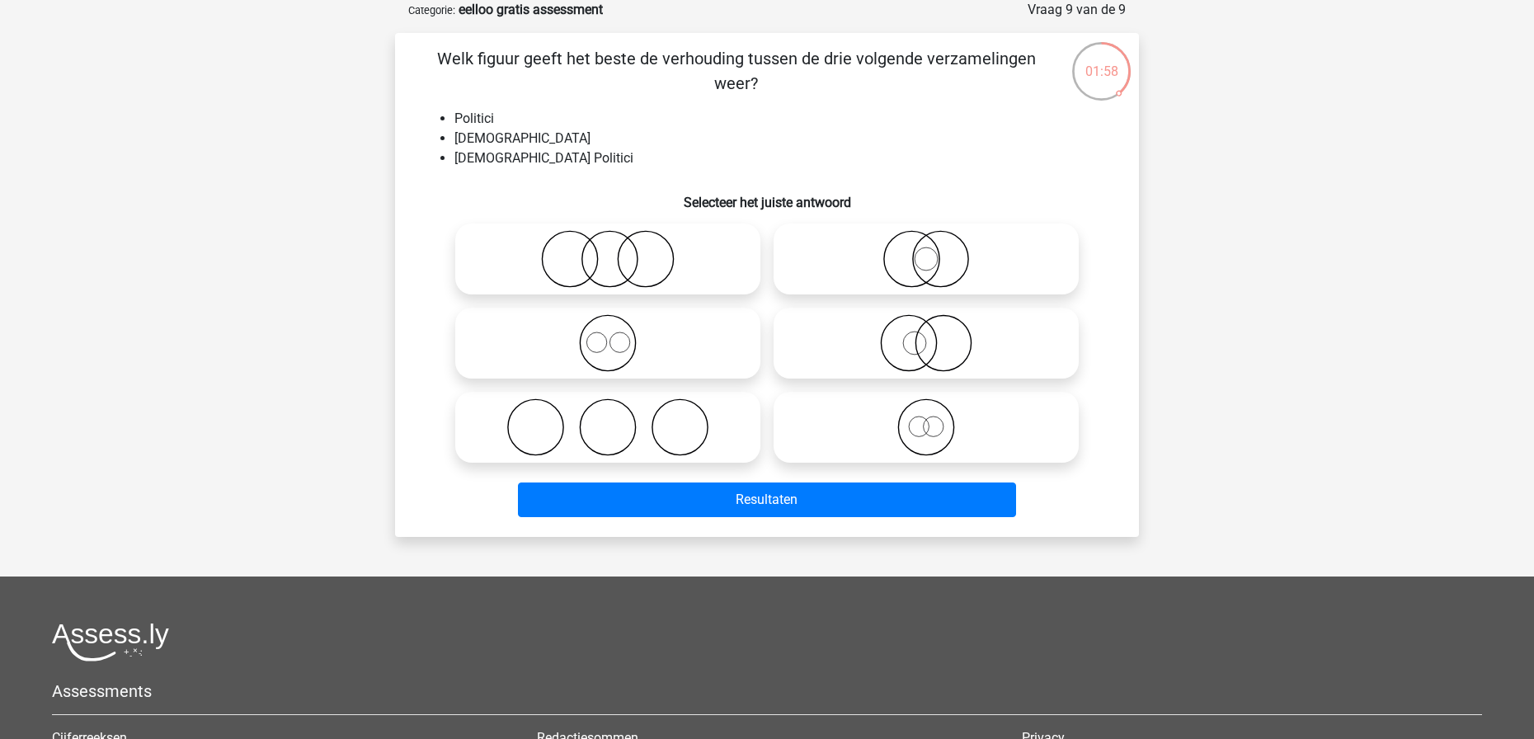
click at [690, 329] on icon at bounding box center [608, 343] width 292 height 58
click at [618, 329] on input "radio" at bounding box center [613, 329] width 11 height 11
radio input "true"
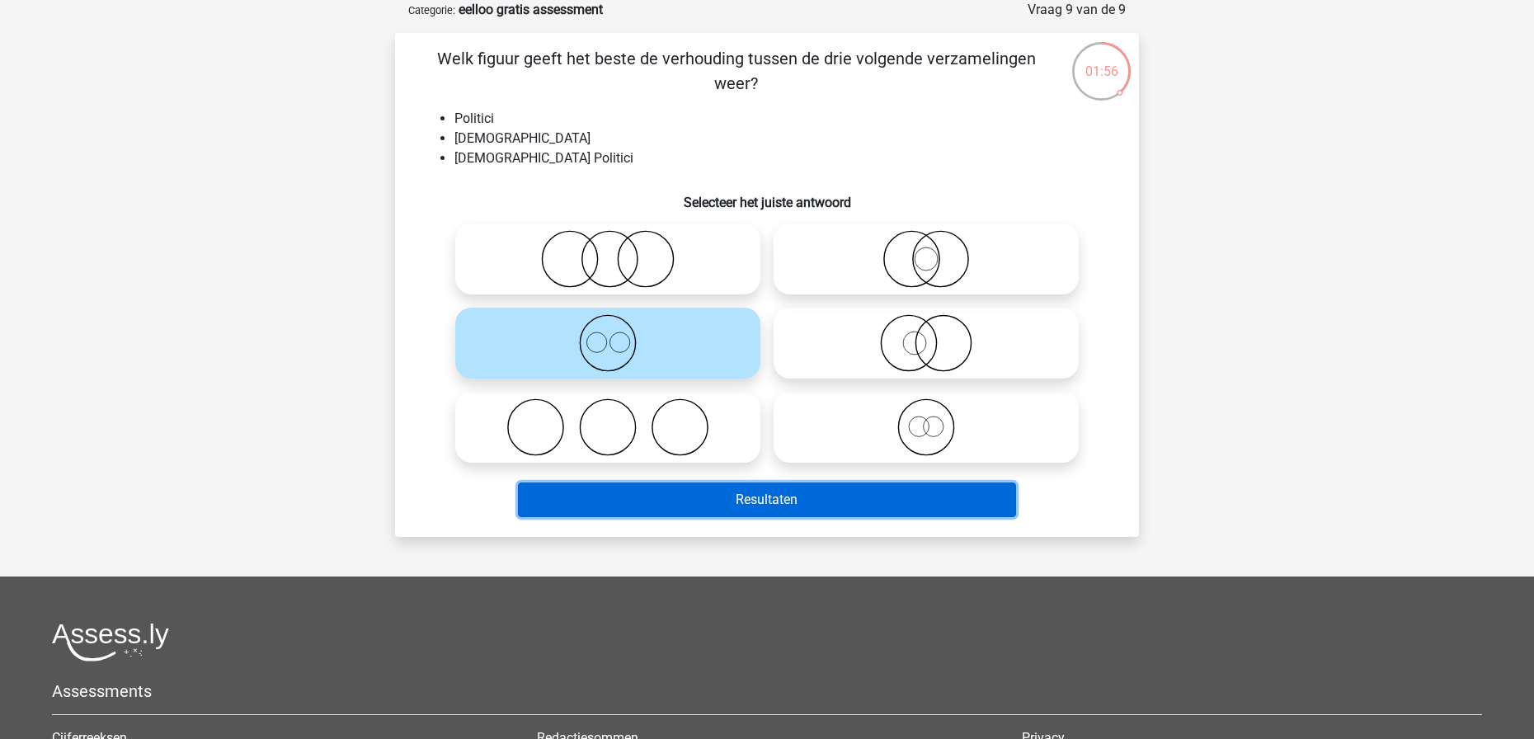
click at [789, 500] on button "Resultaten" at bounding box center [767, 499] width 499 height 35
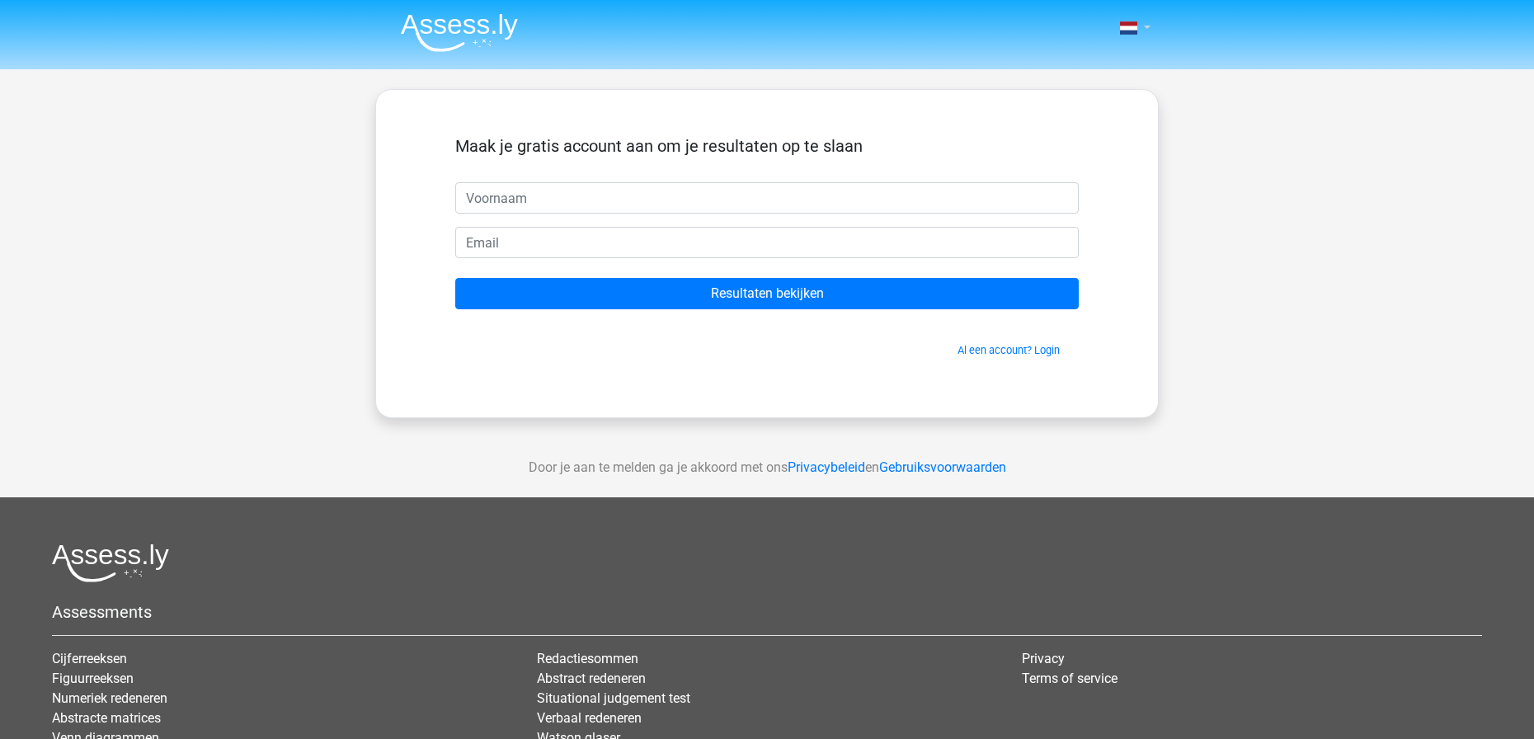
click at [1140, 26] on link at bounding box center [1129, 28] width 33 height 20
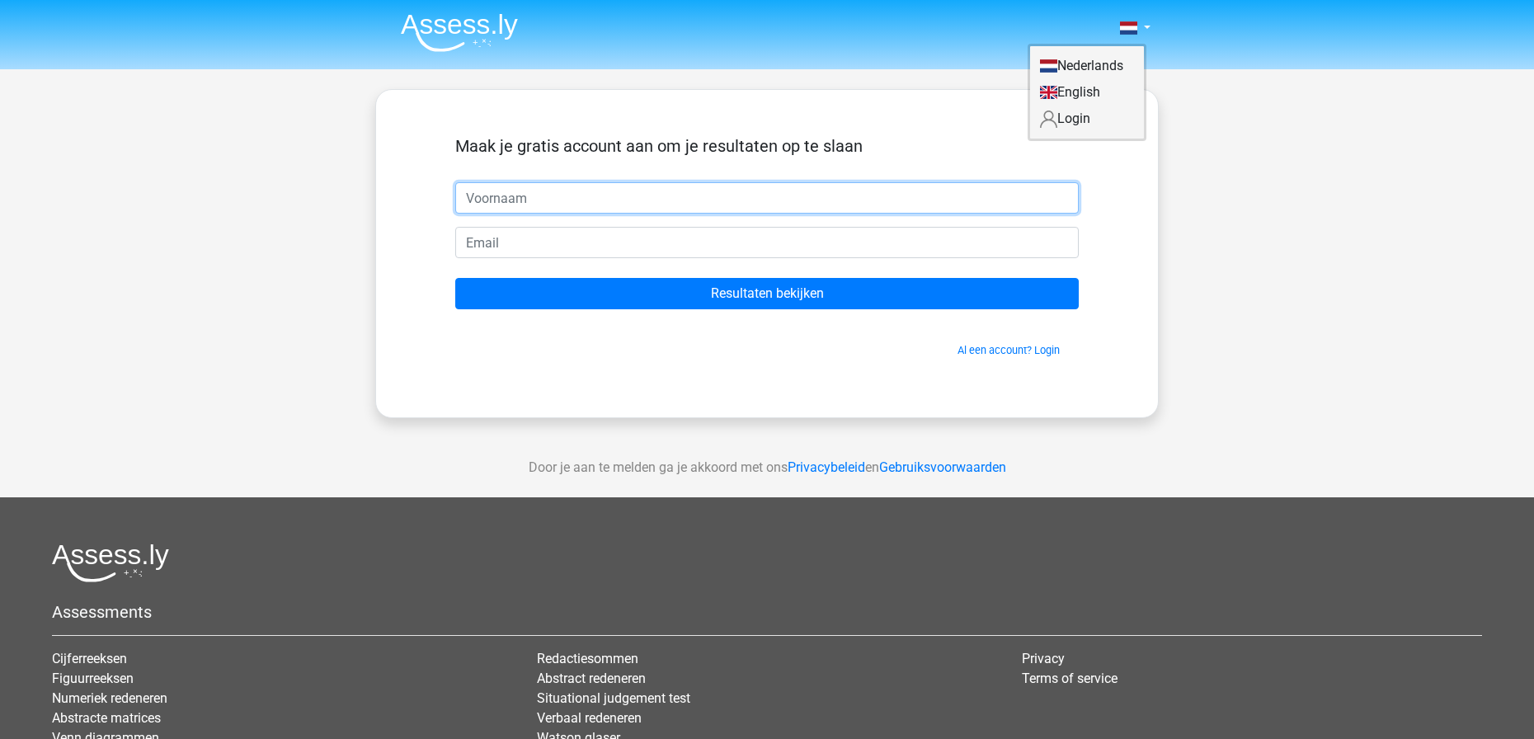
click at [860, 189] on input "text" at bounding box center [766, 197] width 623 height 31
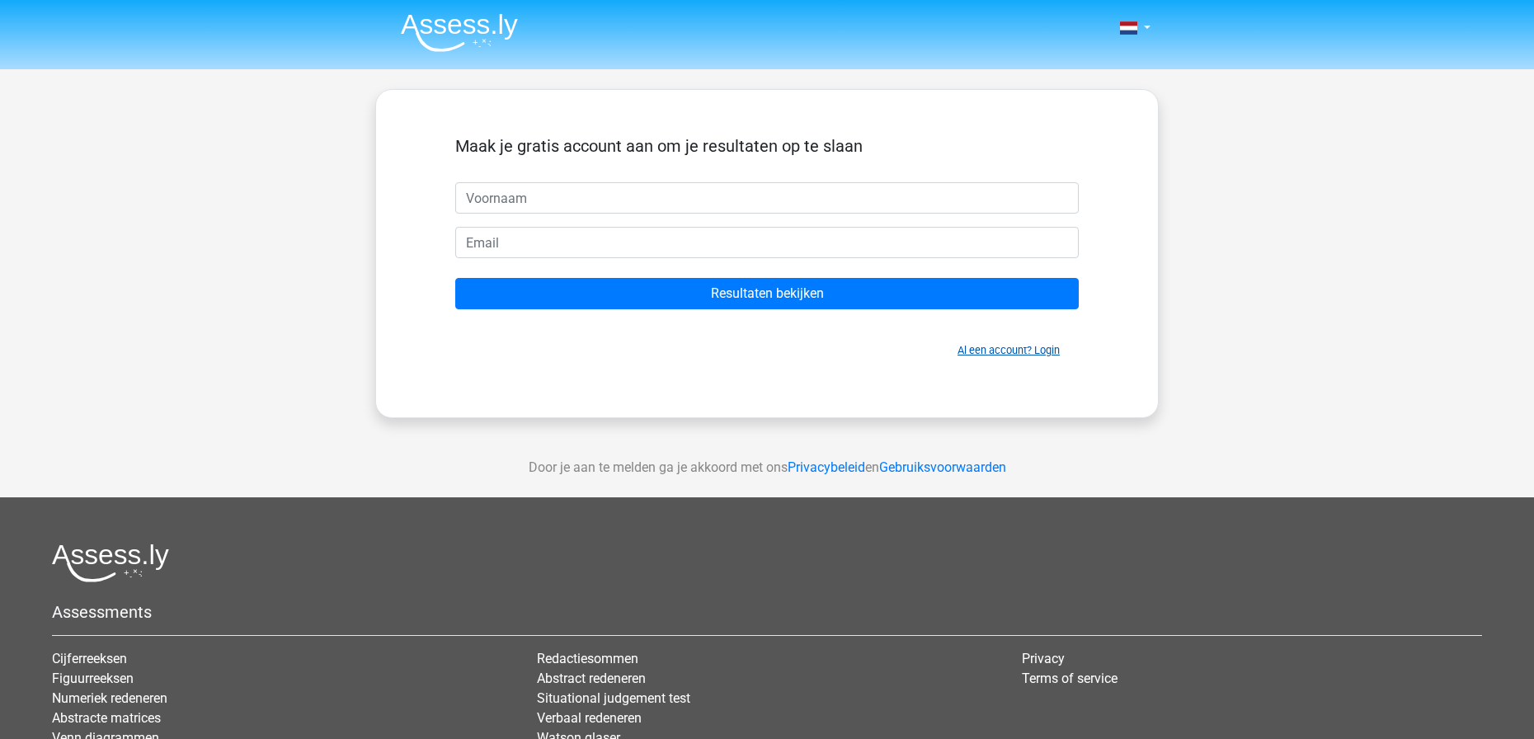
click at [1009, 348] on link "Al een account? Login" at bounding box center [1008, 350] width 102 height 12
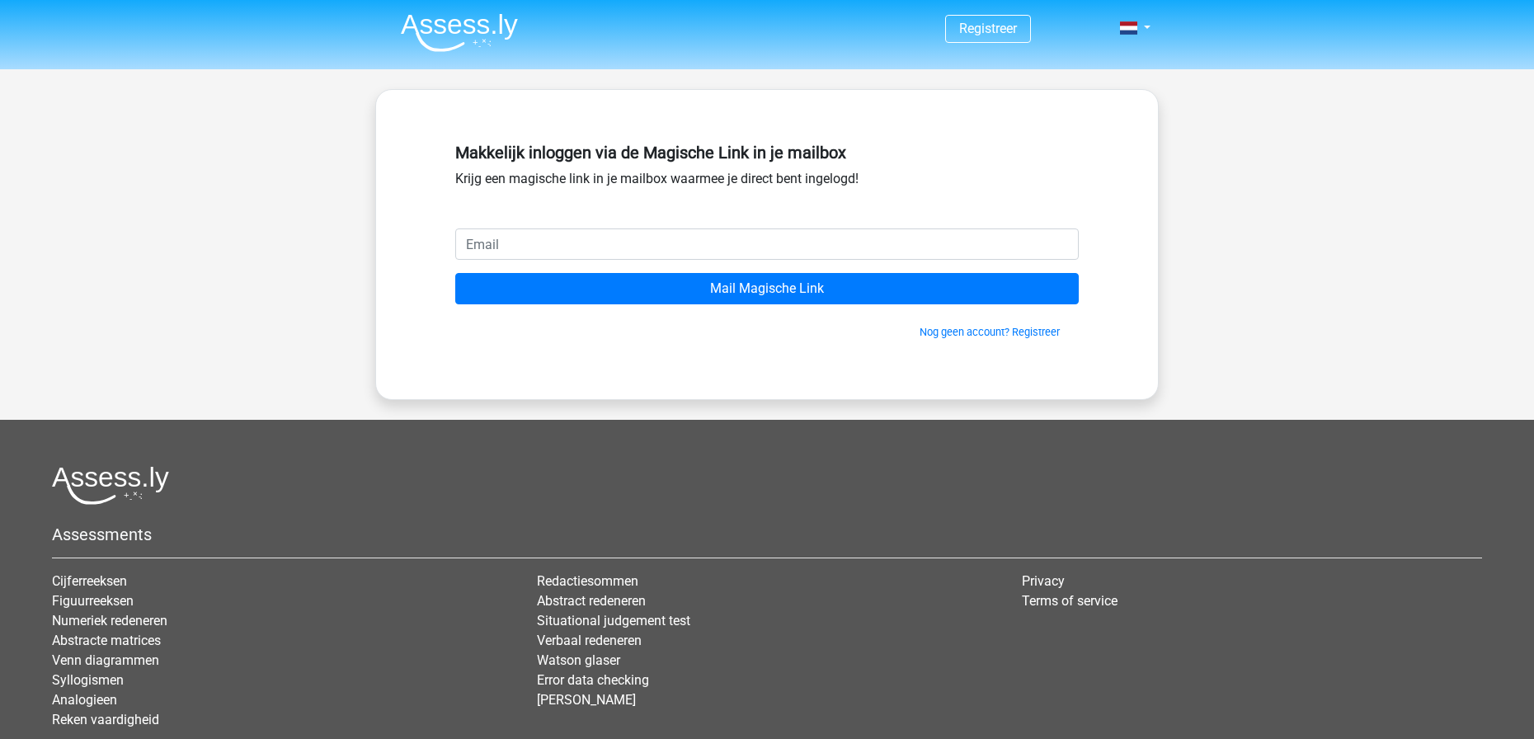
click at [707, 236] on input "email" at bounding box center [766, 243] width 623 height 31
type input "mathijs.f.de.groot@gmail.com"
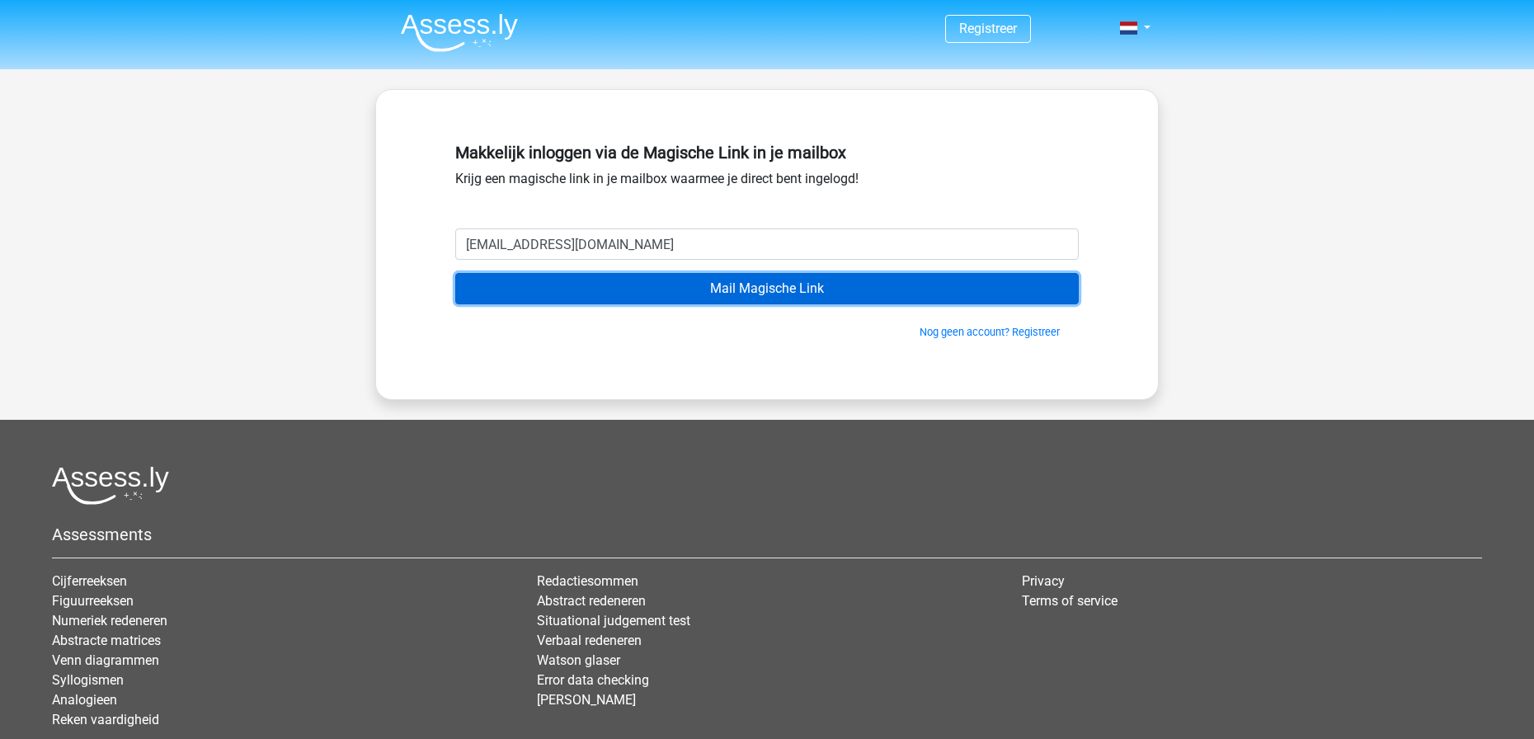
click at [690, 280] on input "Mail Magische Link" at bounding box center [766, 288] width 623 height 31
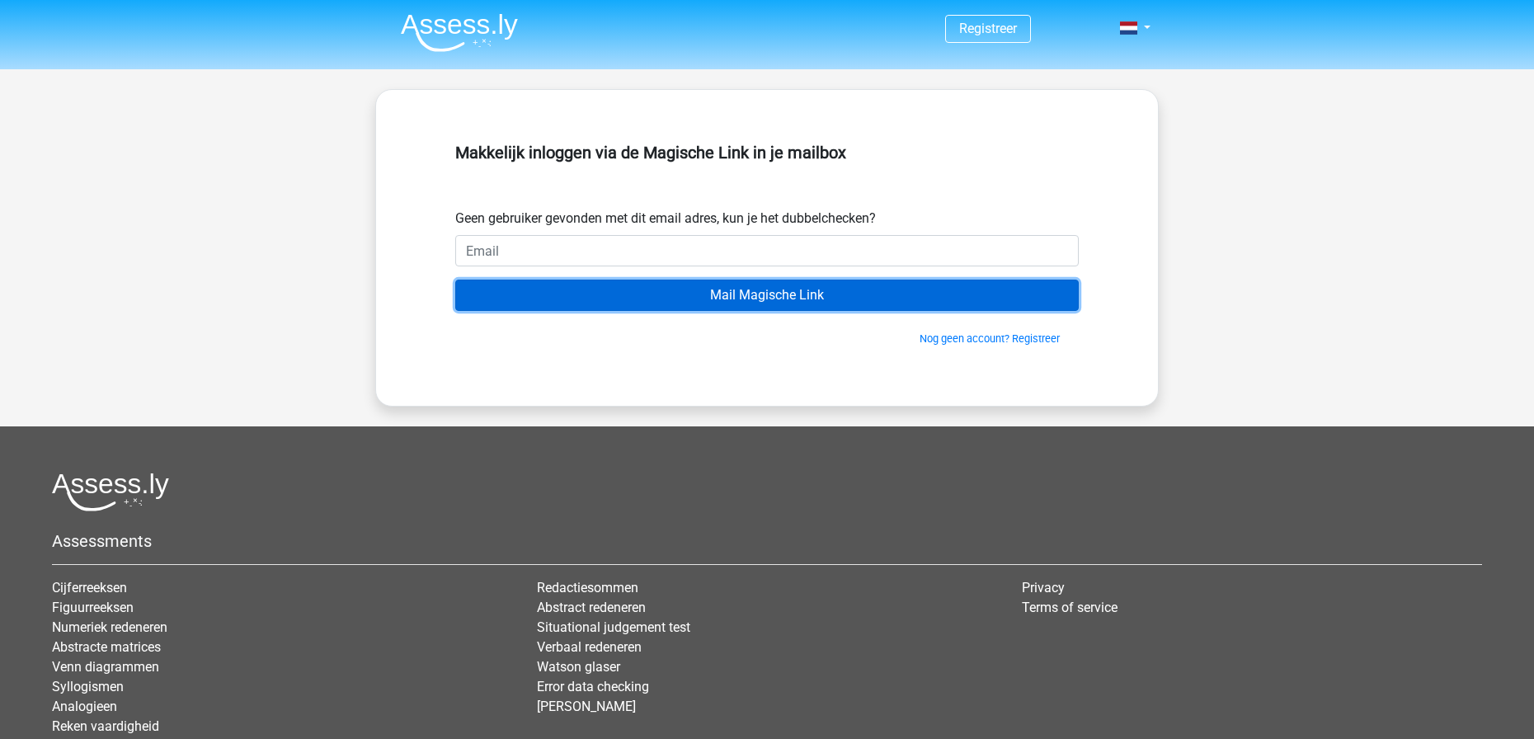
click at [782, 298] on input "Mail Magische Link" at bounding box center [766, 295] width 623 height 31
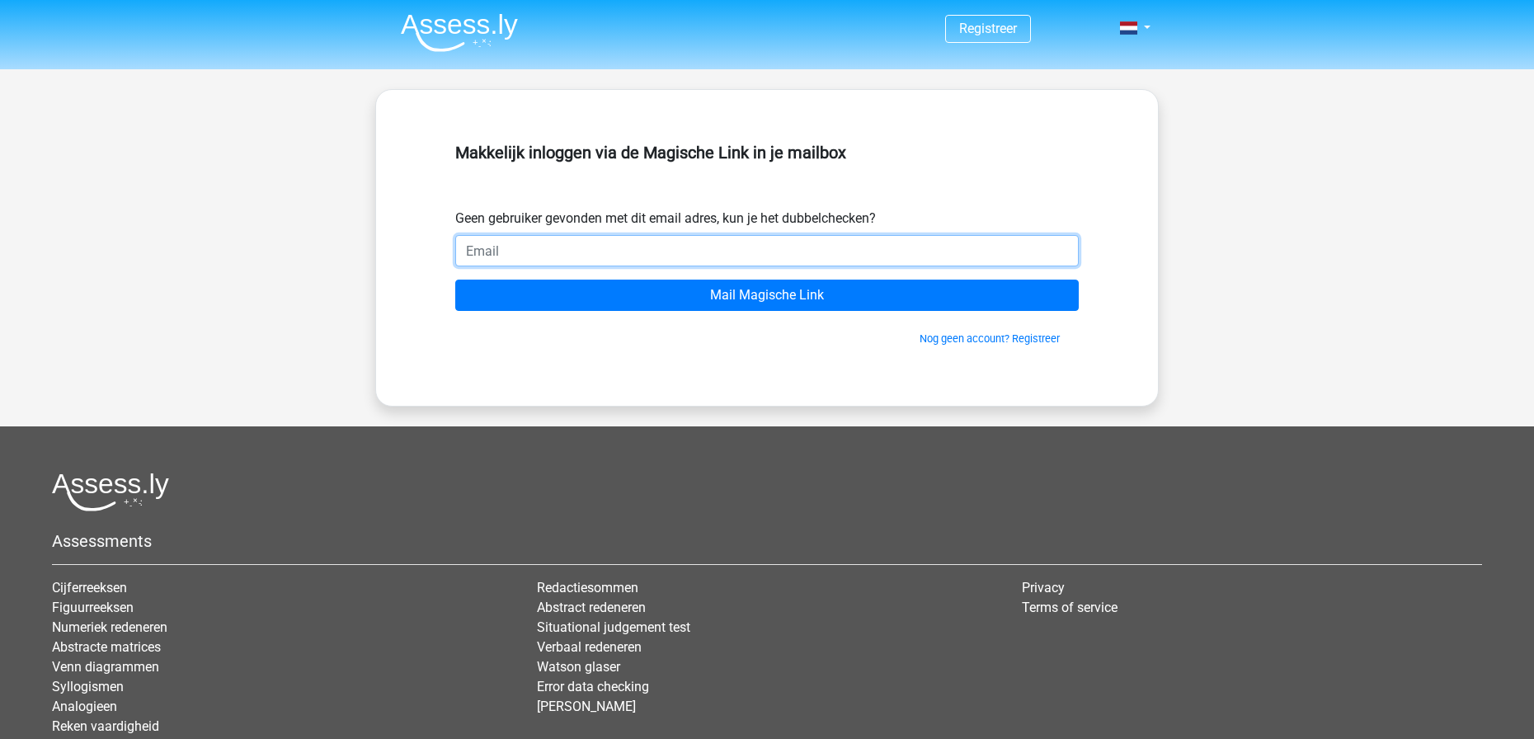
click at [661, 249] on input "email" at bounding box center [766, 250] width 623 height 31
type input "[EMAIL_ADDRESS][DOMAIN_NAME]"
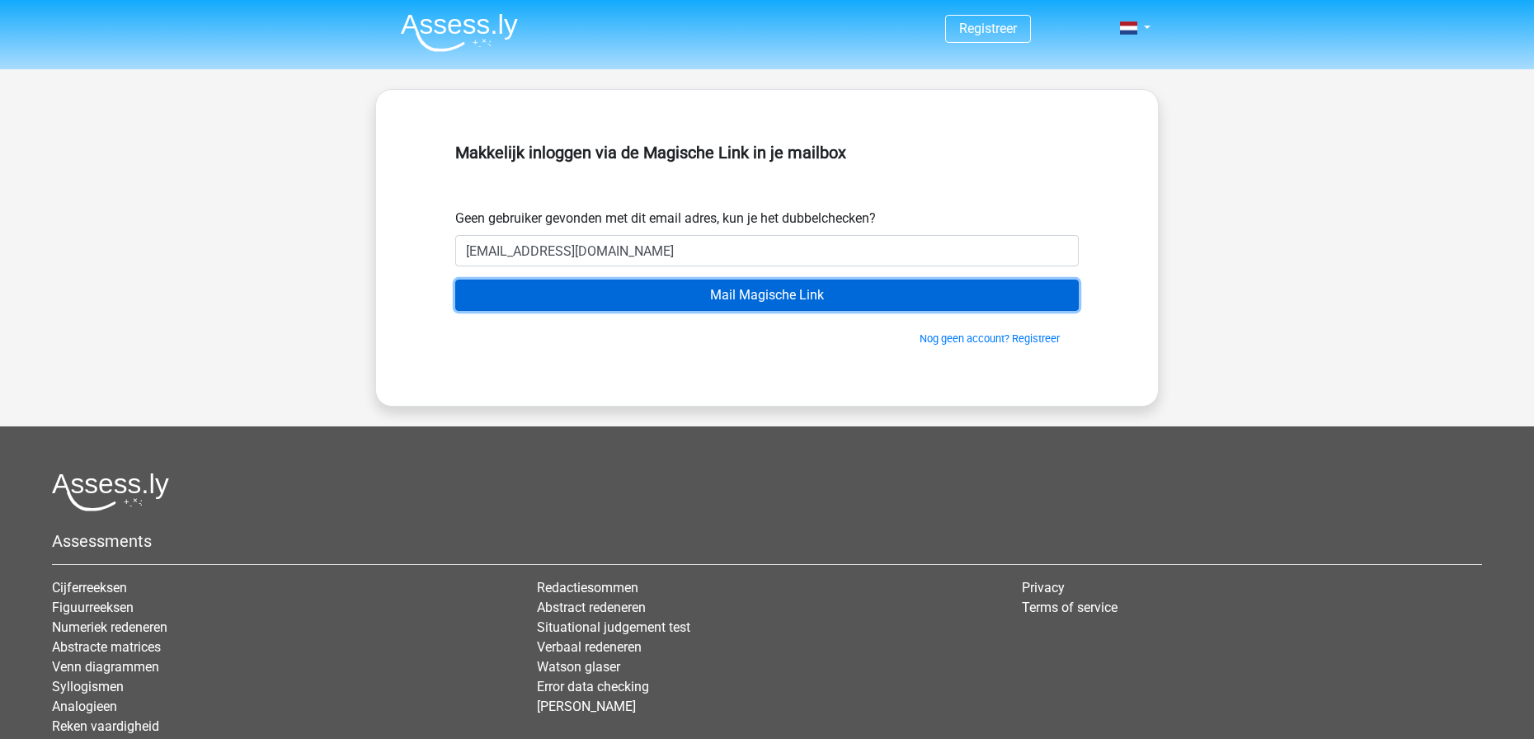
click at [655, 289] on input "Mail Magische Link" at bounding box center [766, 295] width 623 height 31
